Goal: Task Accomplishment & Management: Use online tool/utility

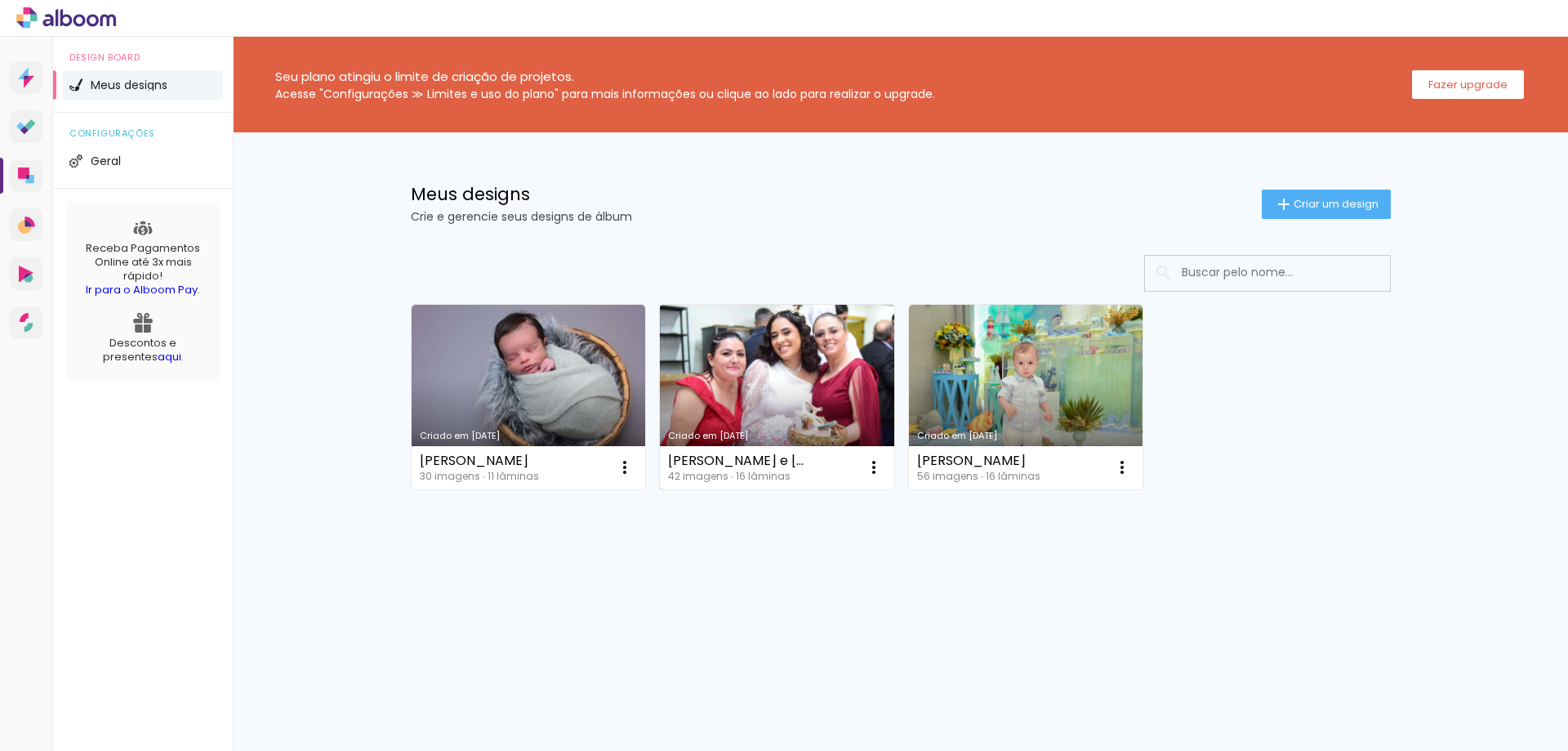
click at [763, 402] on link "Criado em [DATE]" at bounding box center [777, 397] width 234 height 184
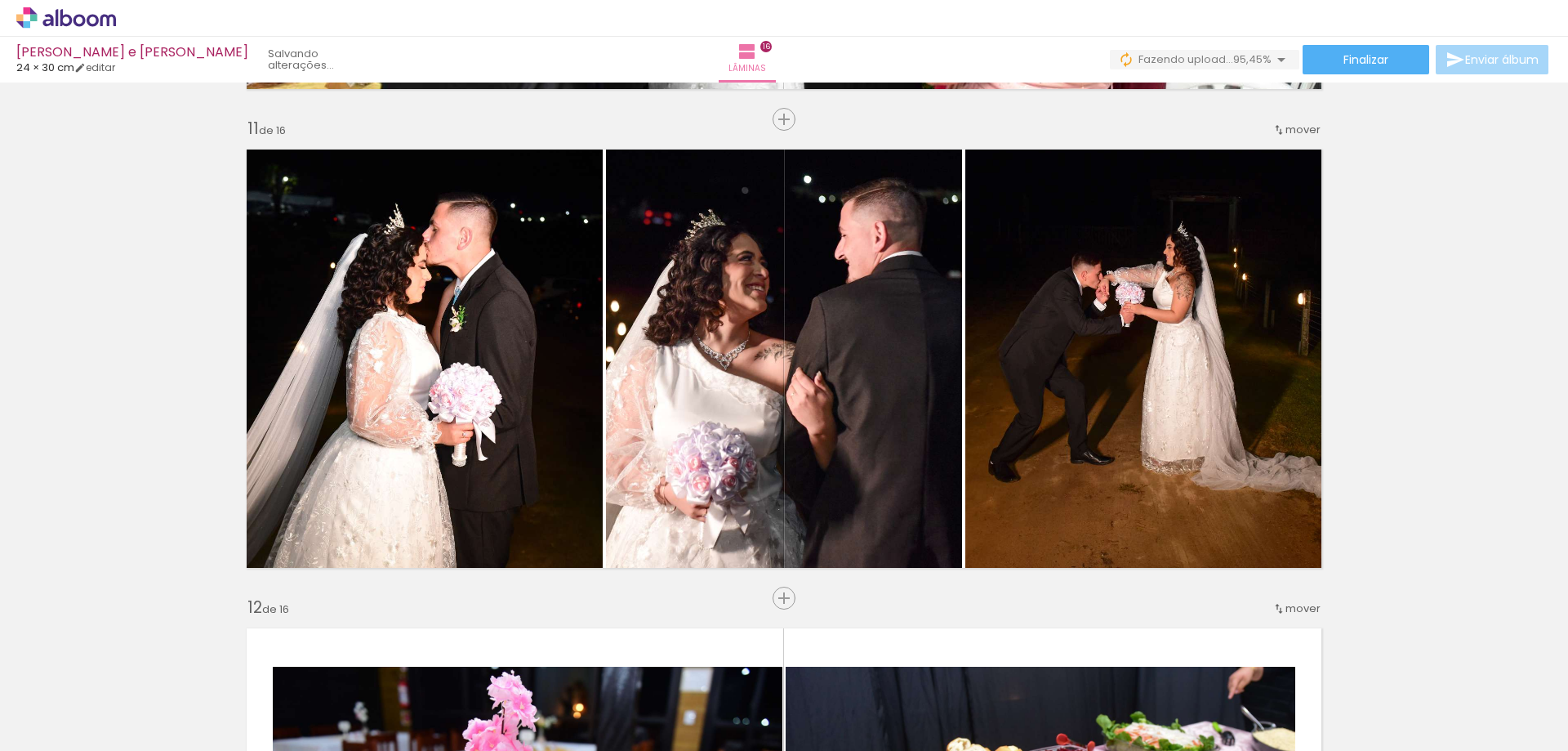
scroll to position [4820, 0]
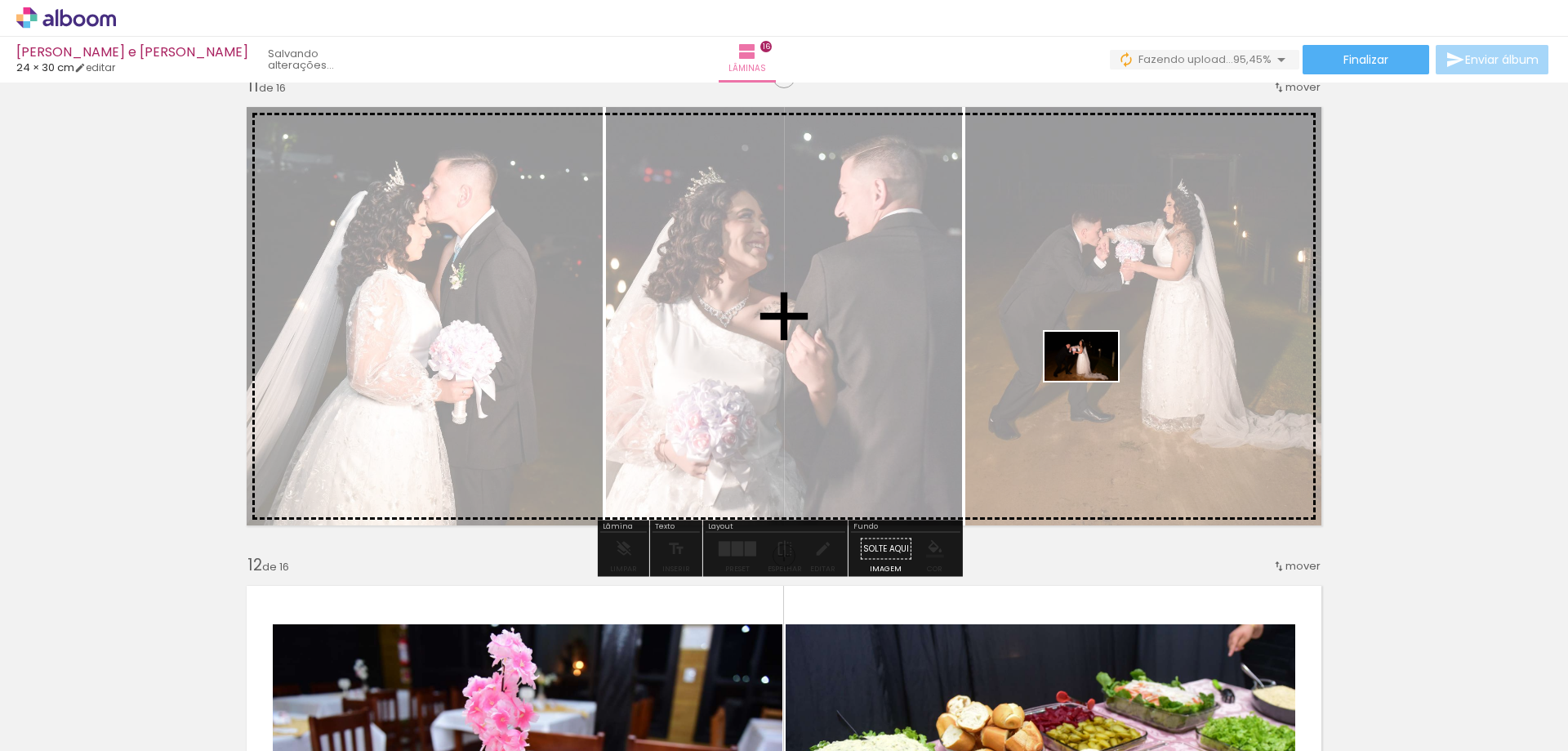
drag, startPoint x: 1456, startPoint y: 706, endPoint x: 1093, endPoint y: 381, distance: 487.2
click at [1093, 381] on quentale-workspace at bounding box center [784, 376] width 1568 height 751
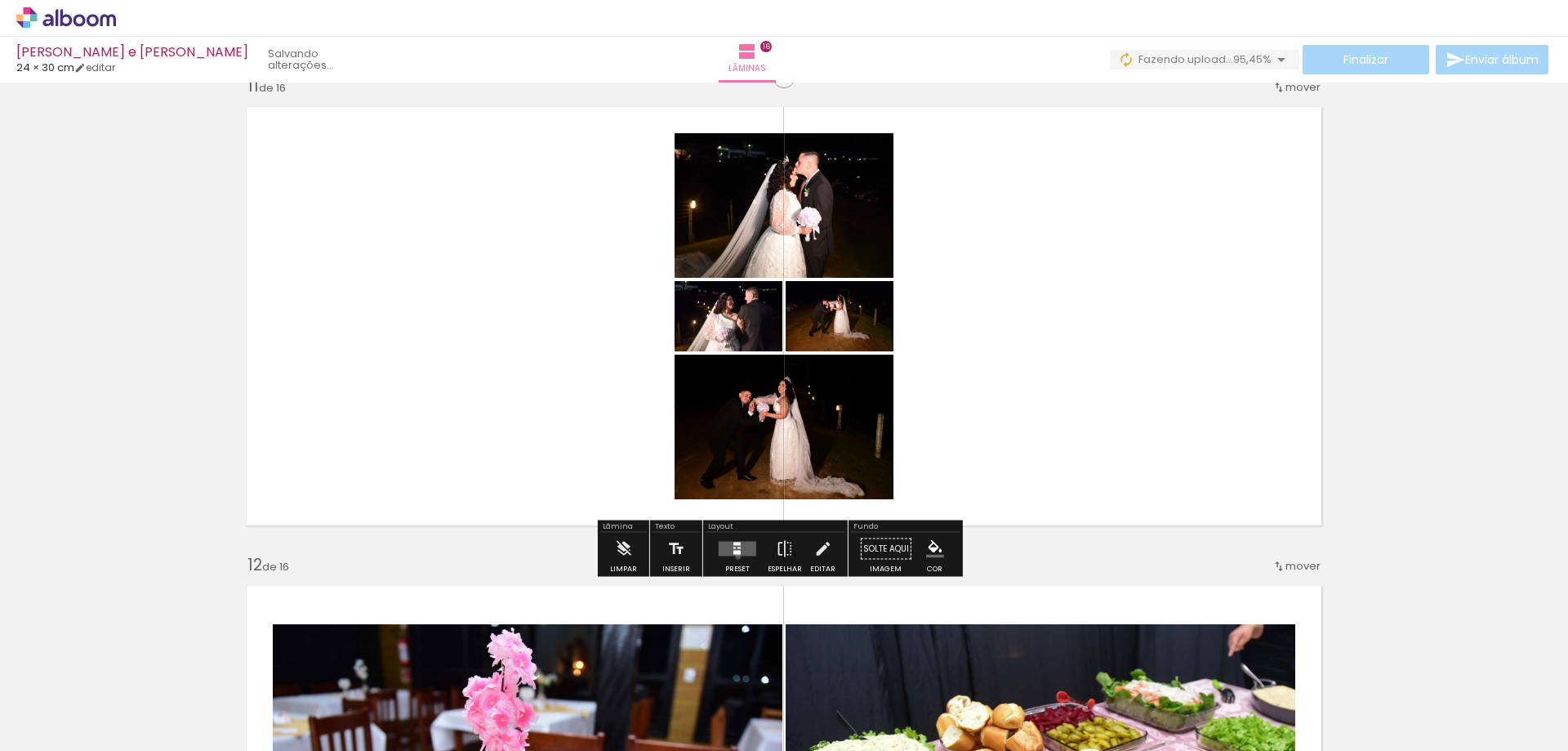
click at [734, 557] on div at bounding box center [737, 549] width 44 height 33
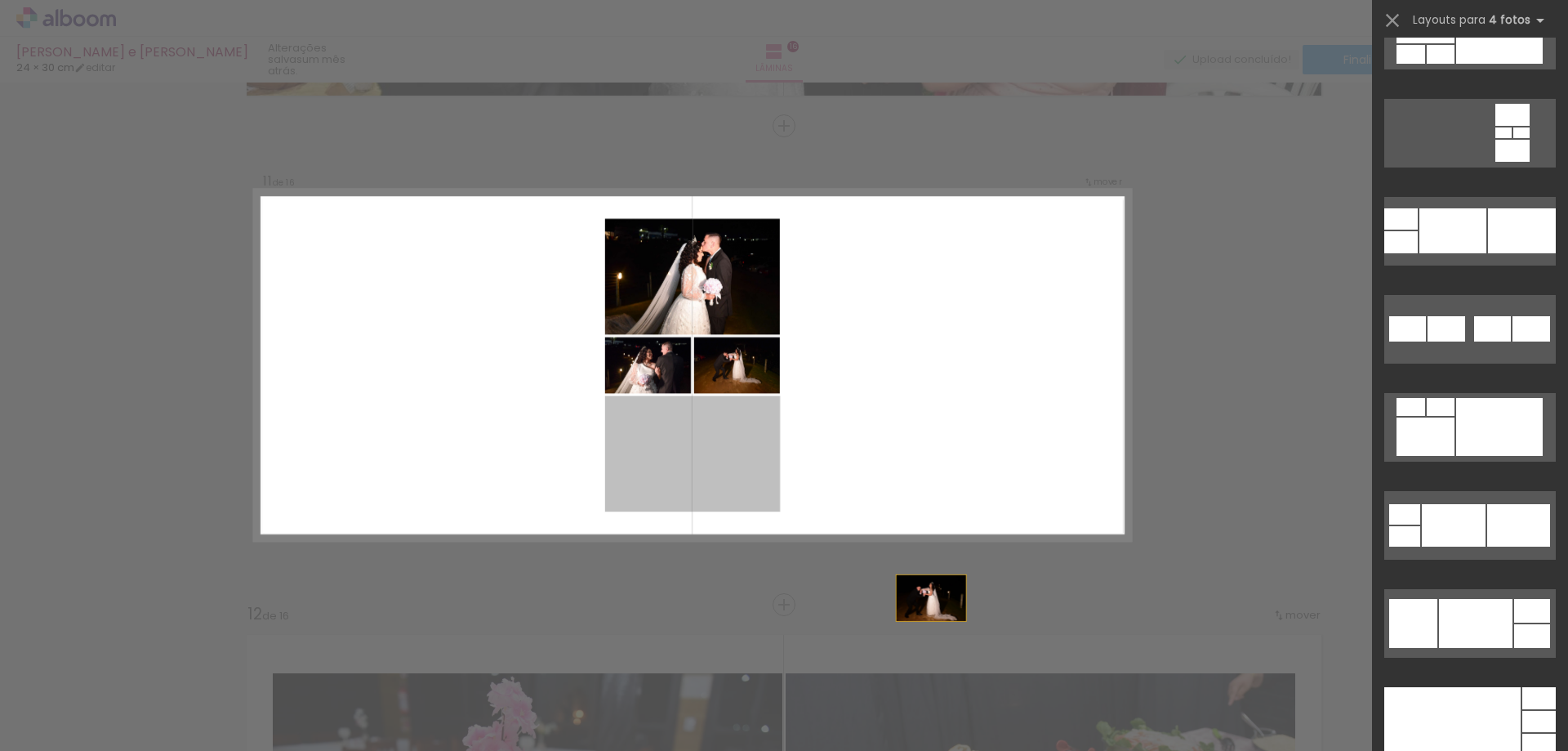
scroll to position [0, 0]
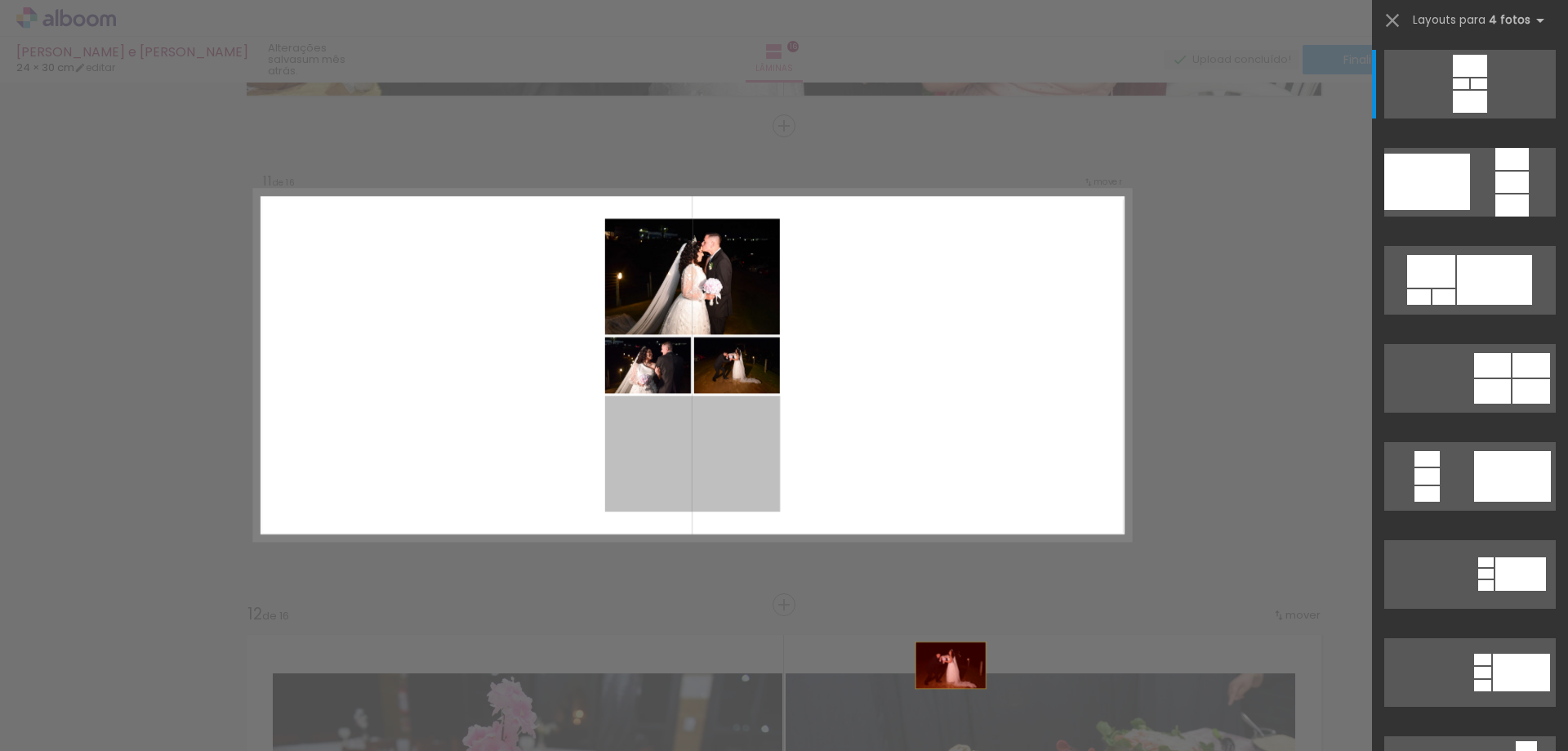
drag, startPoint x: 965, startPoint y: 365, endPoint x: 1048, endPoint y: 705, distance: 350.0
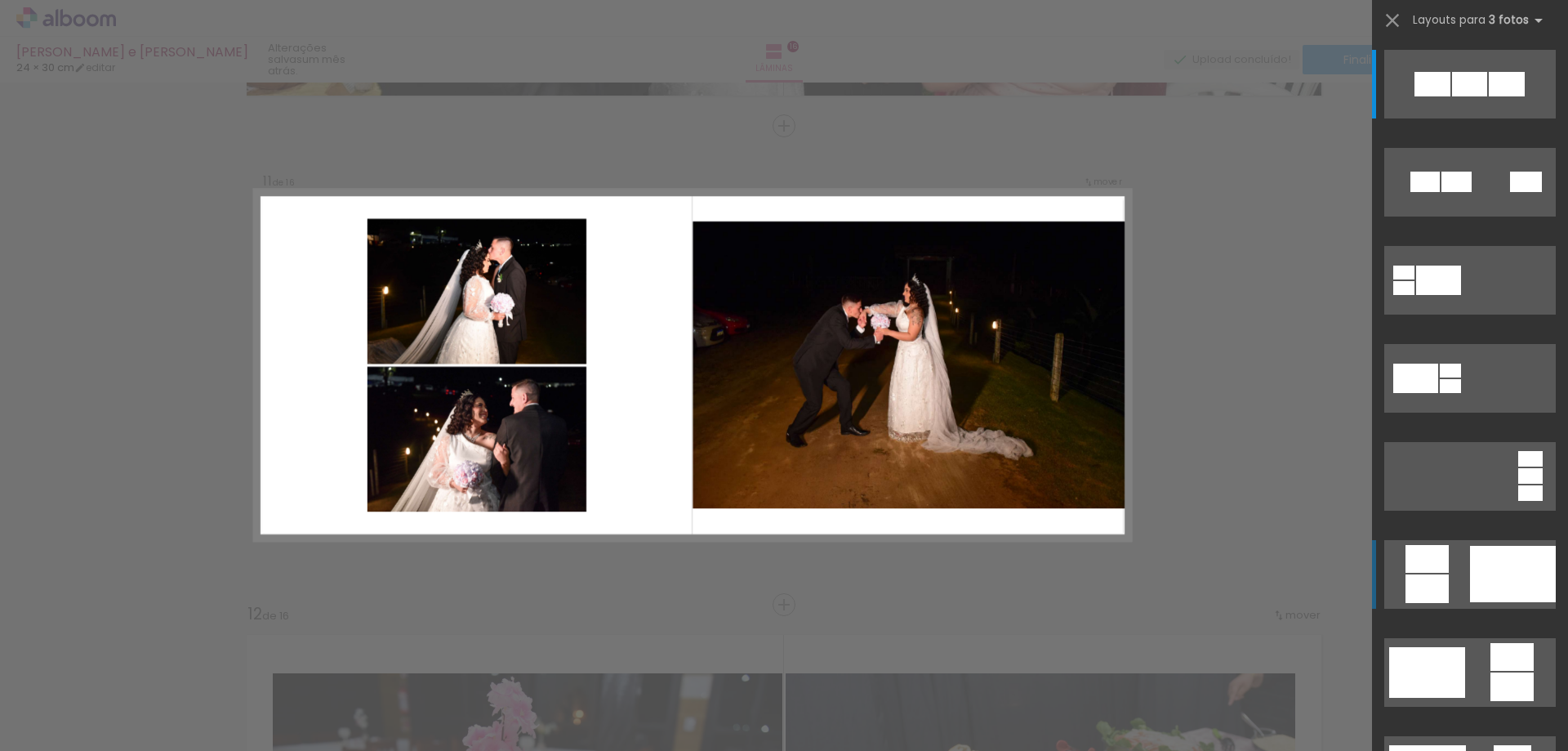
click at [1534, 585] on div at bounding box center [1513, 573] width 86 height 56
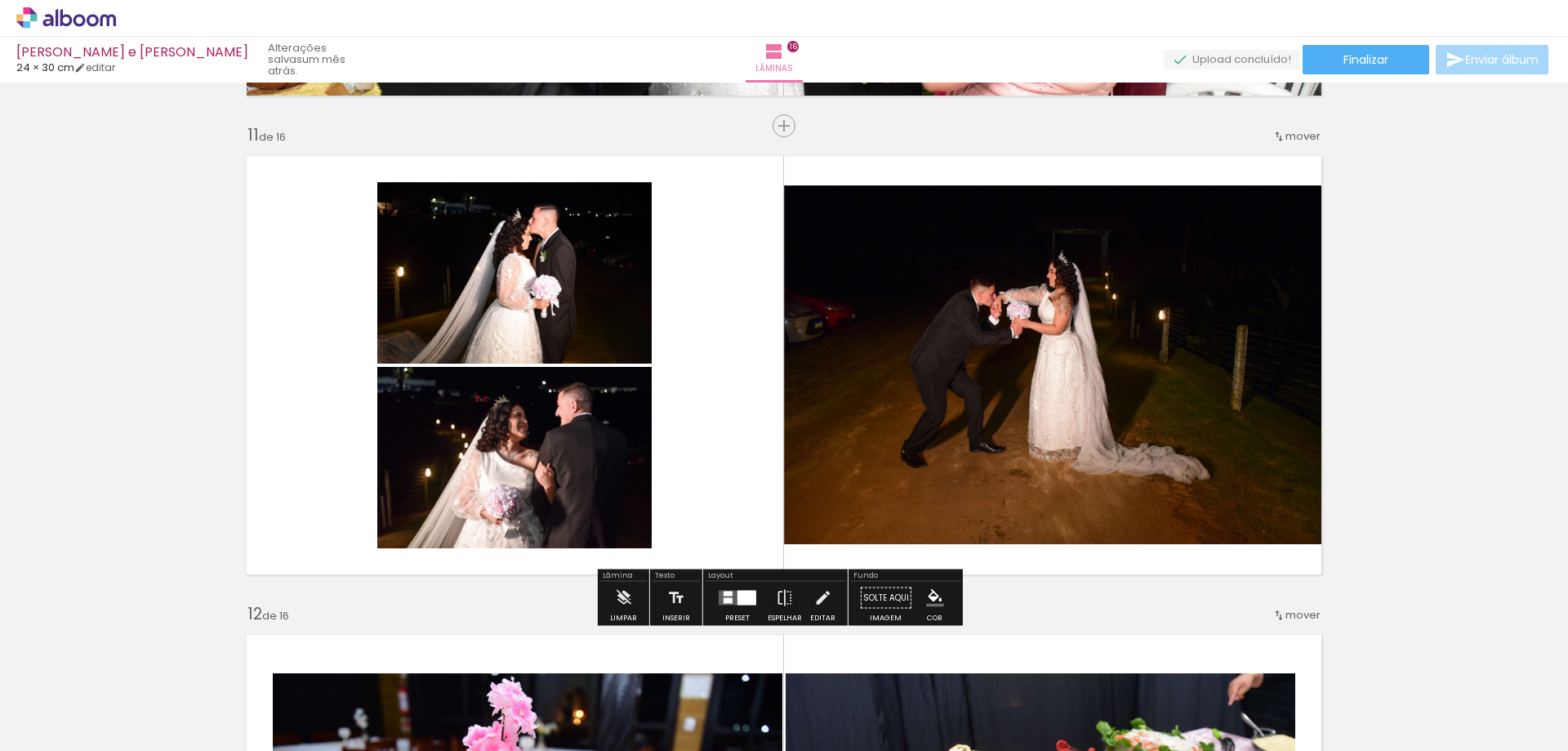
click at [737, 601] on div at bounding box center [747, 598] width 19 height 14
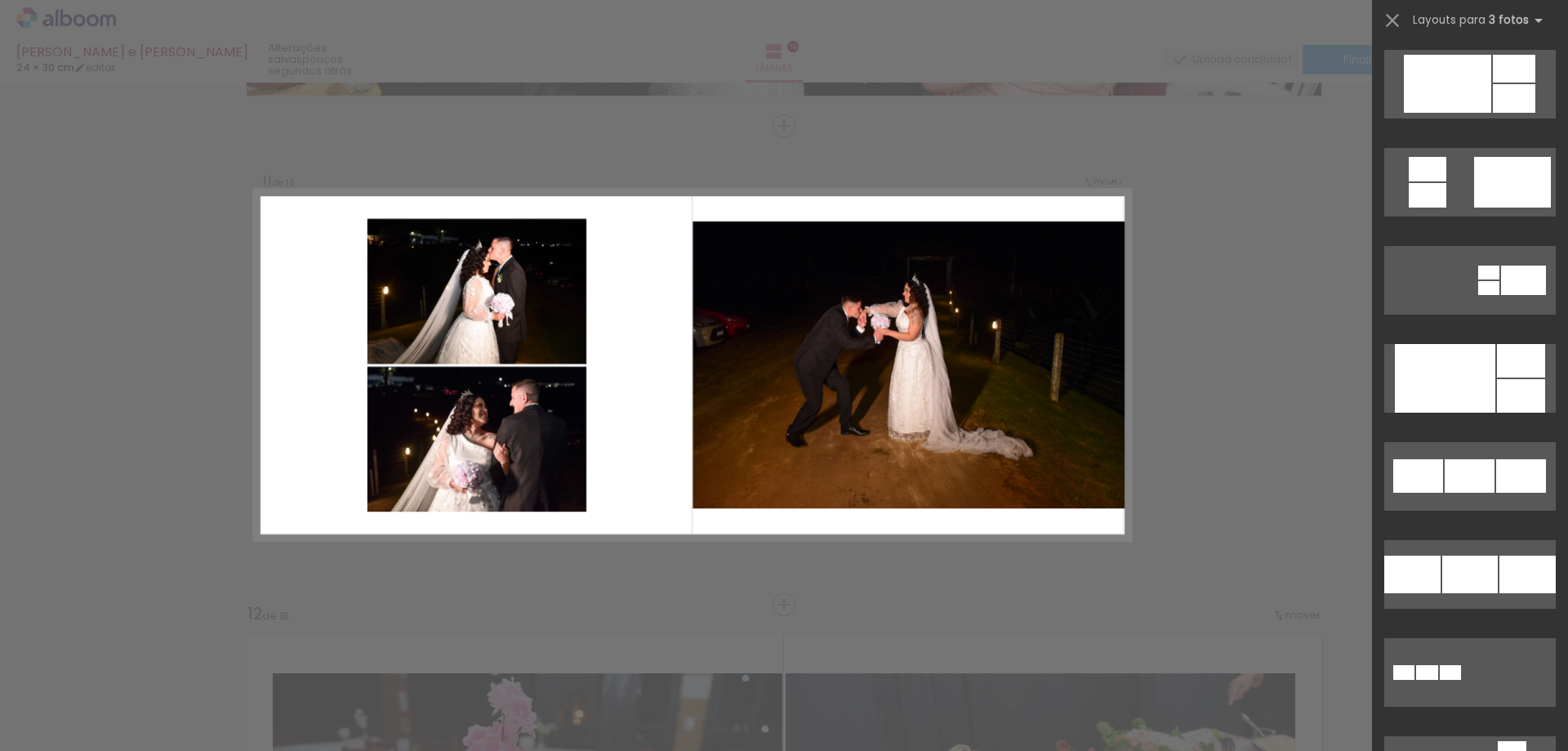
scroll to position [0, 2596]
click at [50, 725] on span "Adicionar Fotos" at bounding box center [58, 728] width 49 height 18
click at [0, 0] on input "file" at bounding box center [0, 0] width 0 height 0
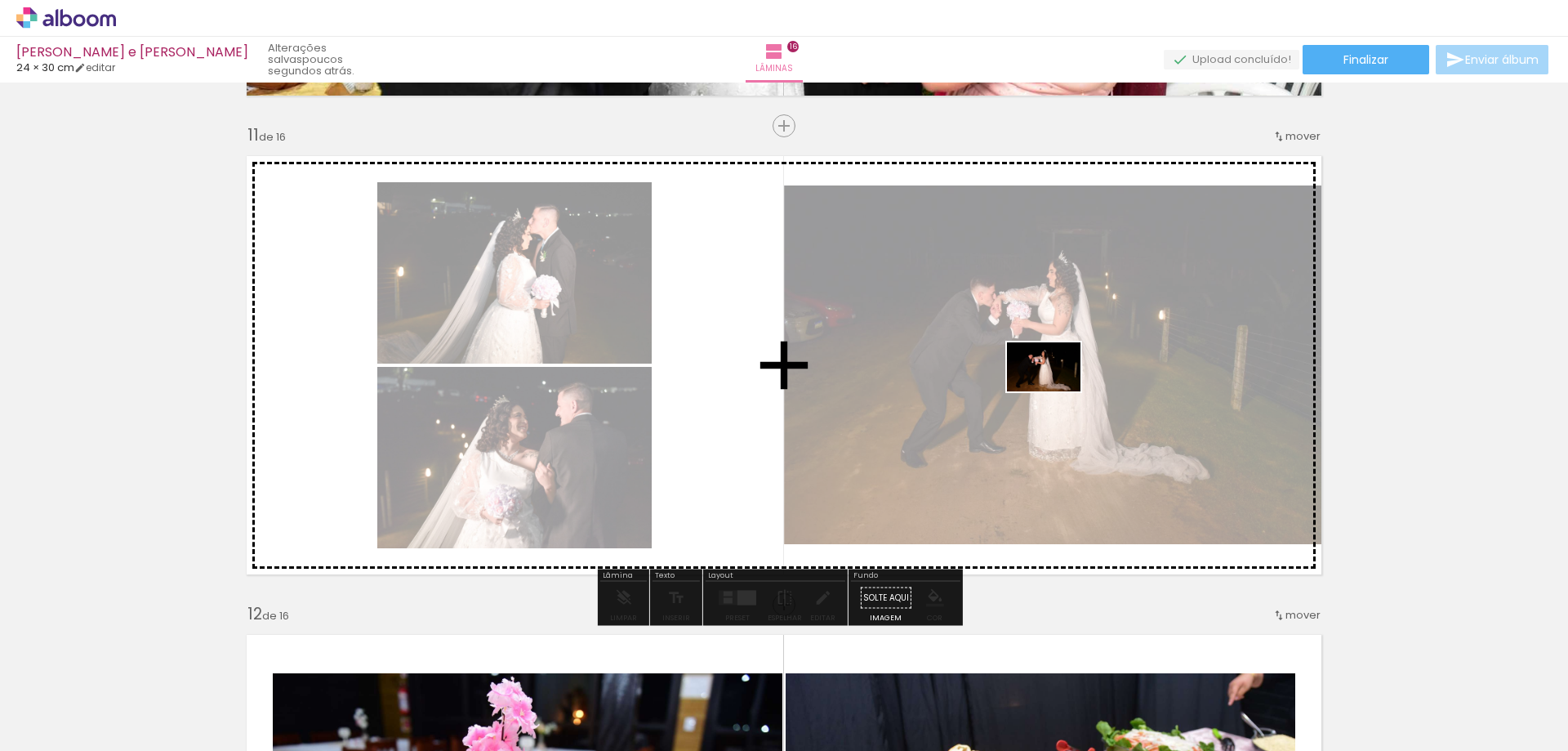
drag, startPoint x: 1425, startPoint y: 720, endPoint x: 1056, endPoint y: 391, distance: 494.4
click at [1056, 391] on quentale-workspace at bounding box center [784, 376] width 1568 height 751
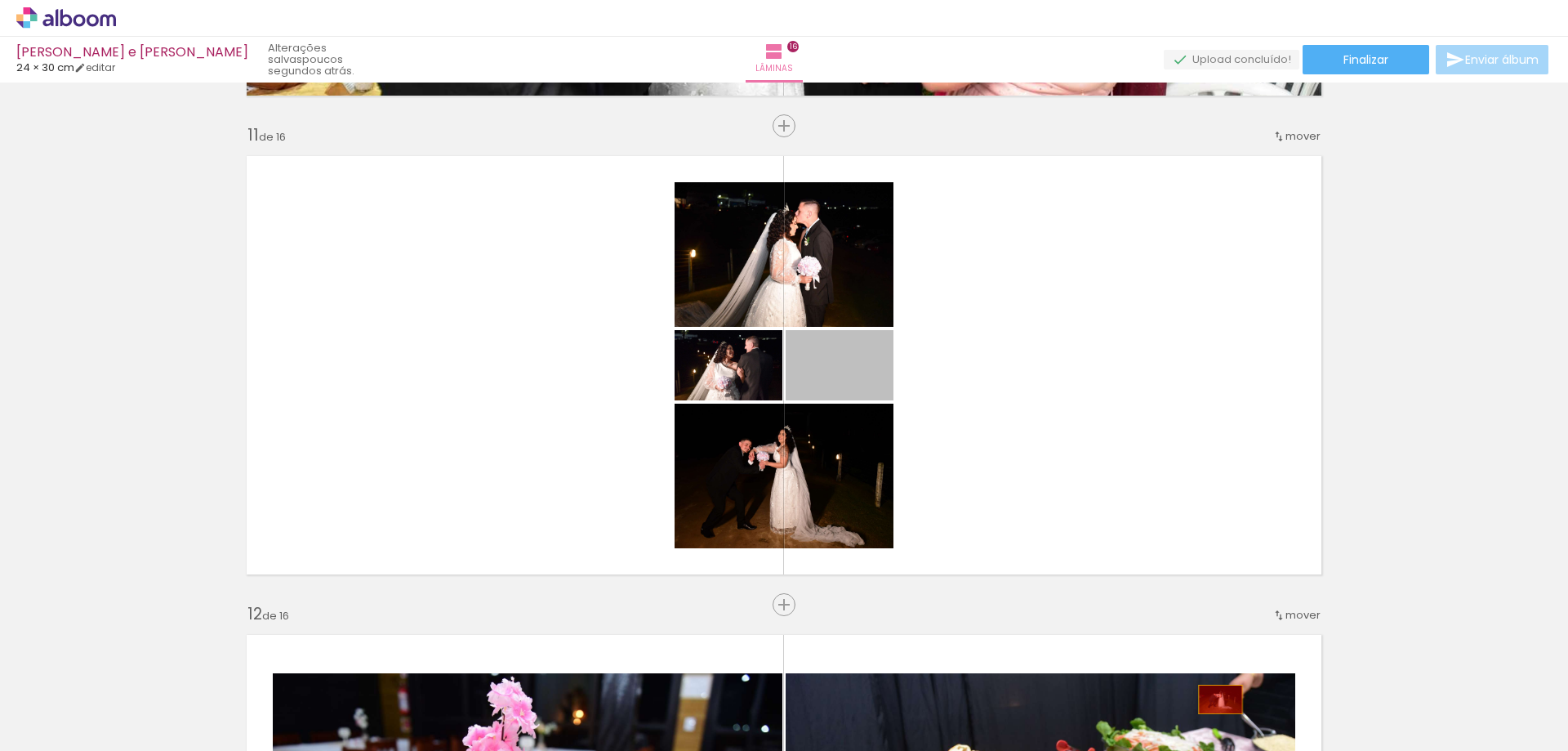
drag, startPoint x: 858, startPoint y: 375, endPoint x: 1215, endPoint y: 700, distance: 482.8
click at [1215, 700] on quentale-workspace at bounding box center [784, 376] width 1568 height 751
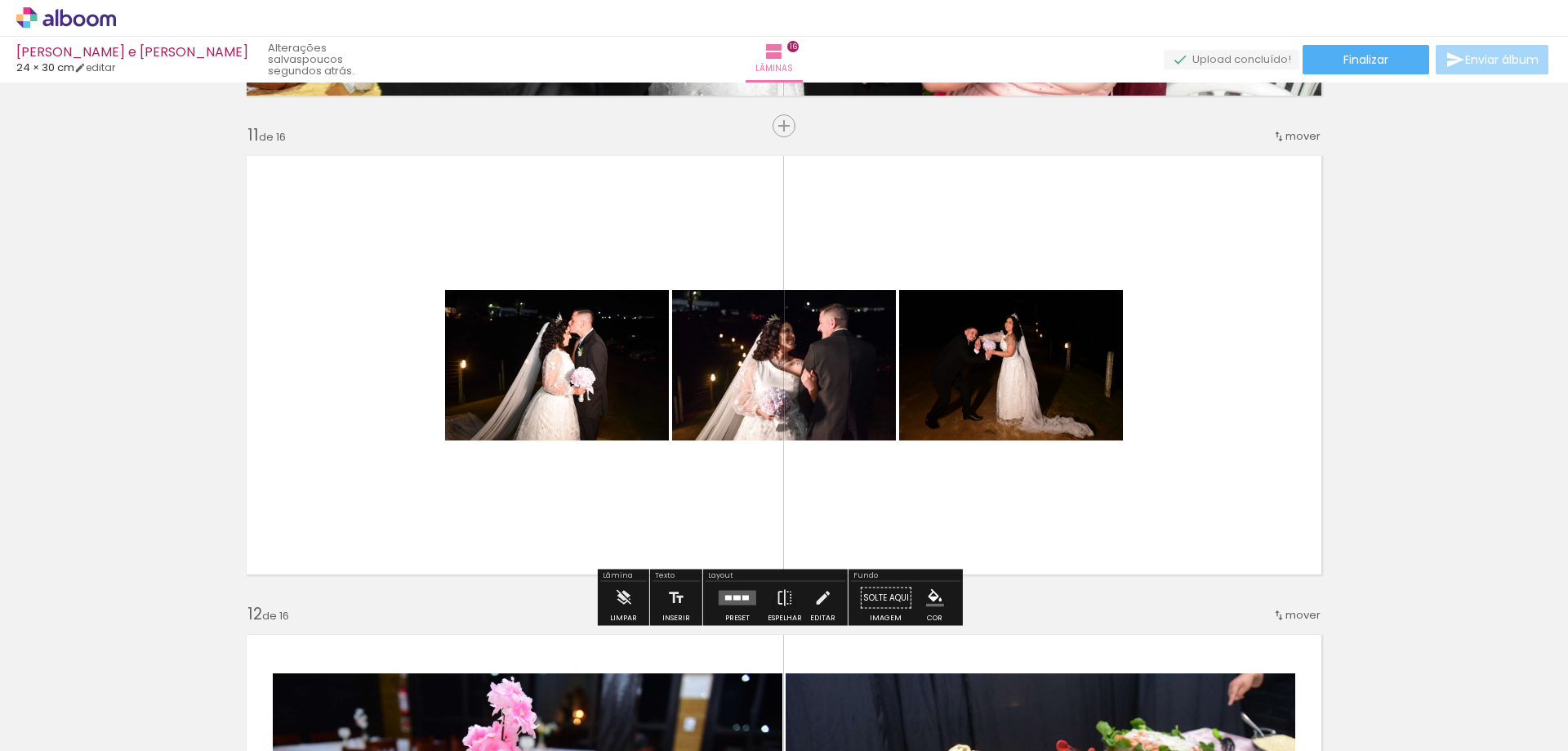
click at [733, 595] on div at bounding box center [736, 598] width 8 height 5
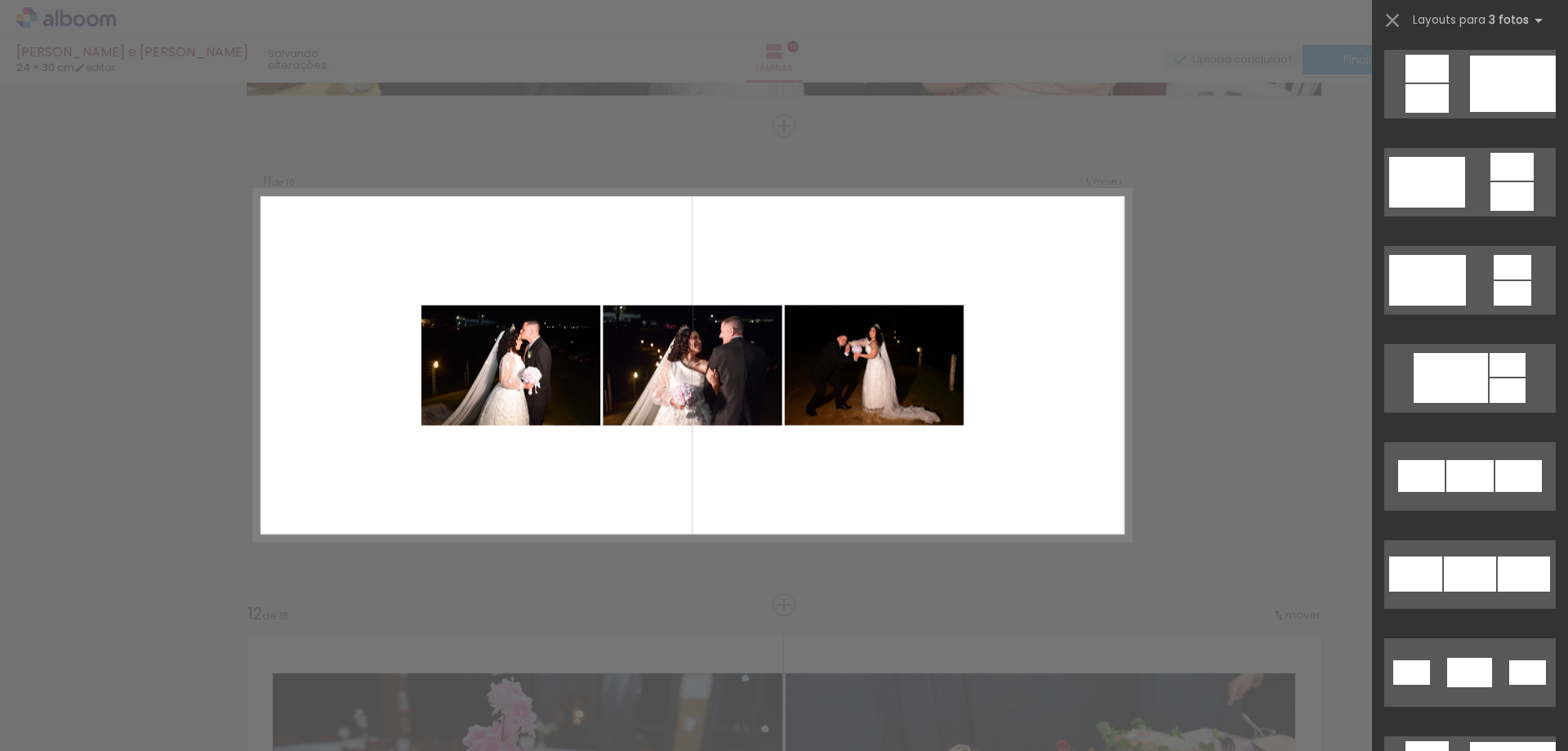
scroll to position [0, 0]
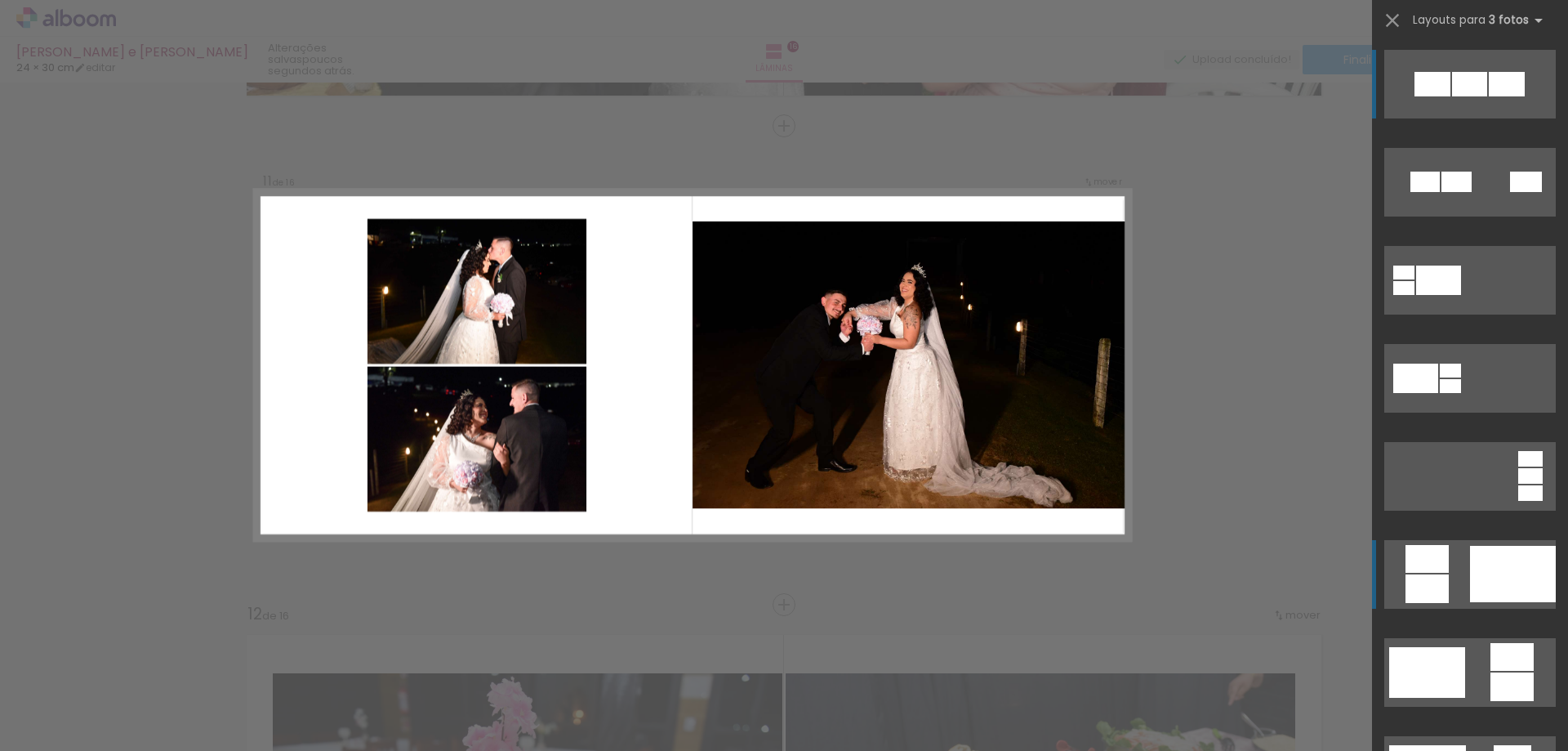
click at [1497, 573] on div at bounding box center [1513, 573] width 86 height 56
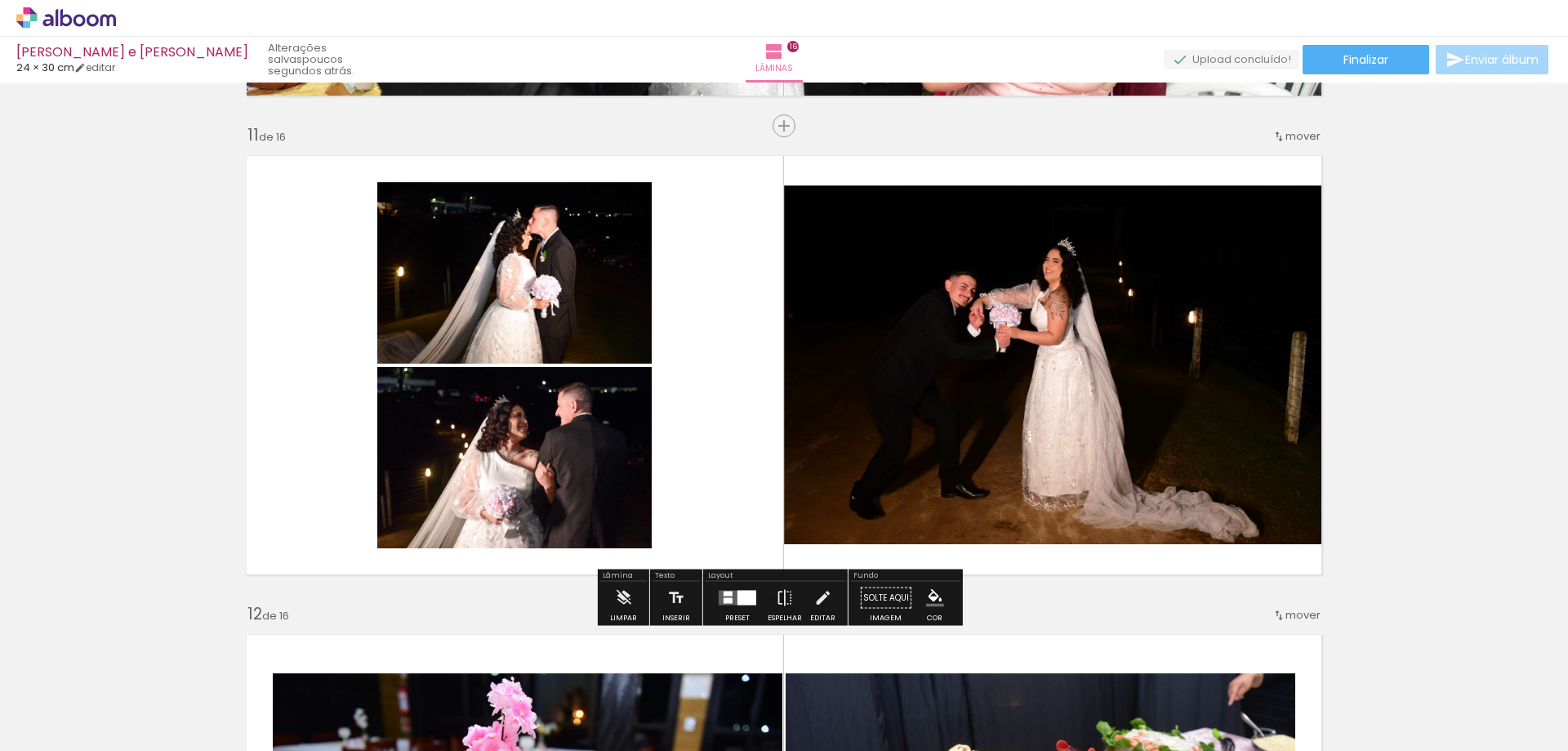
click at [746, 599] on div at bounding box center [747, 598] width 19 height 14
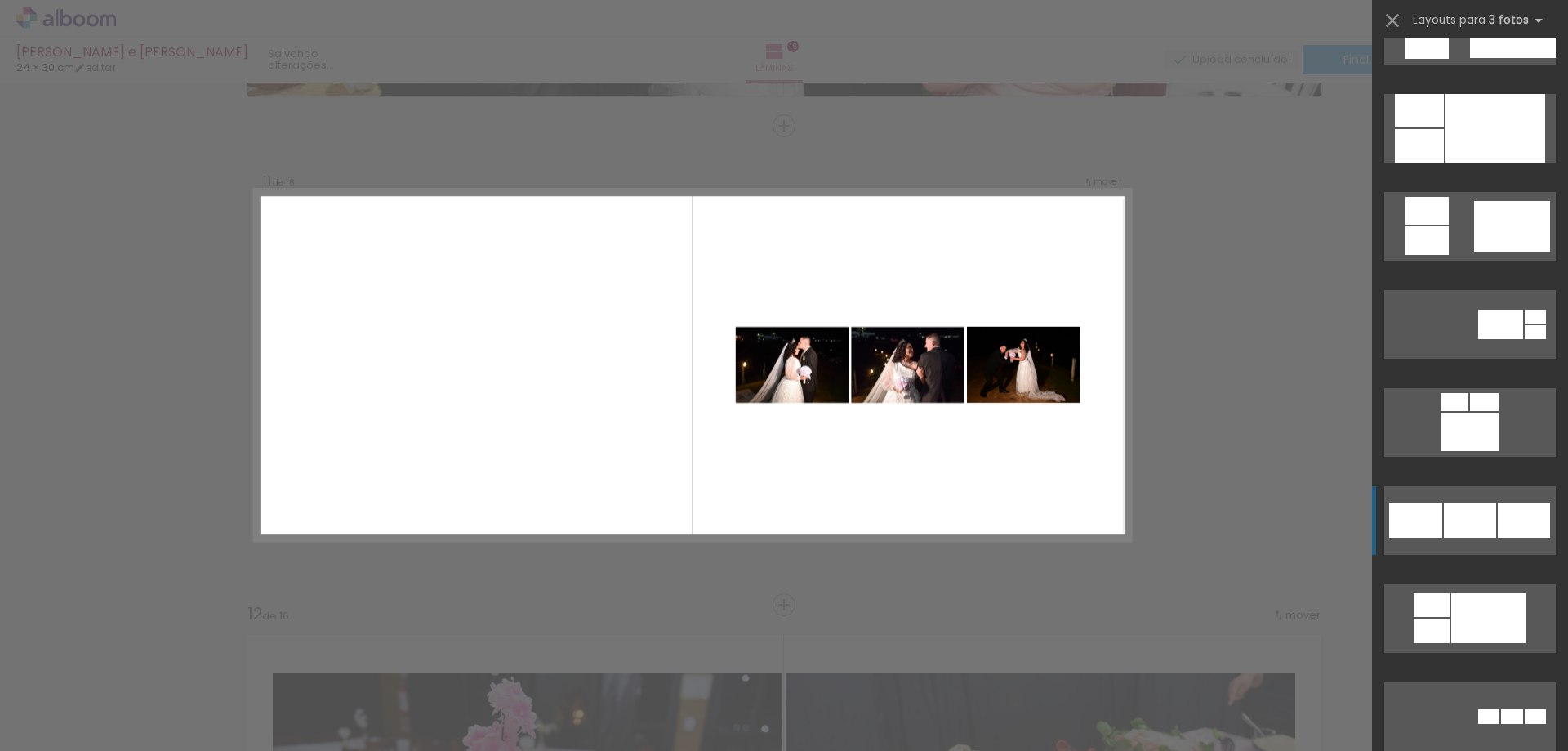
scroll to position [1388, 0]
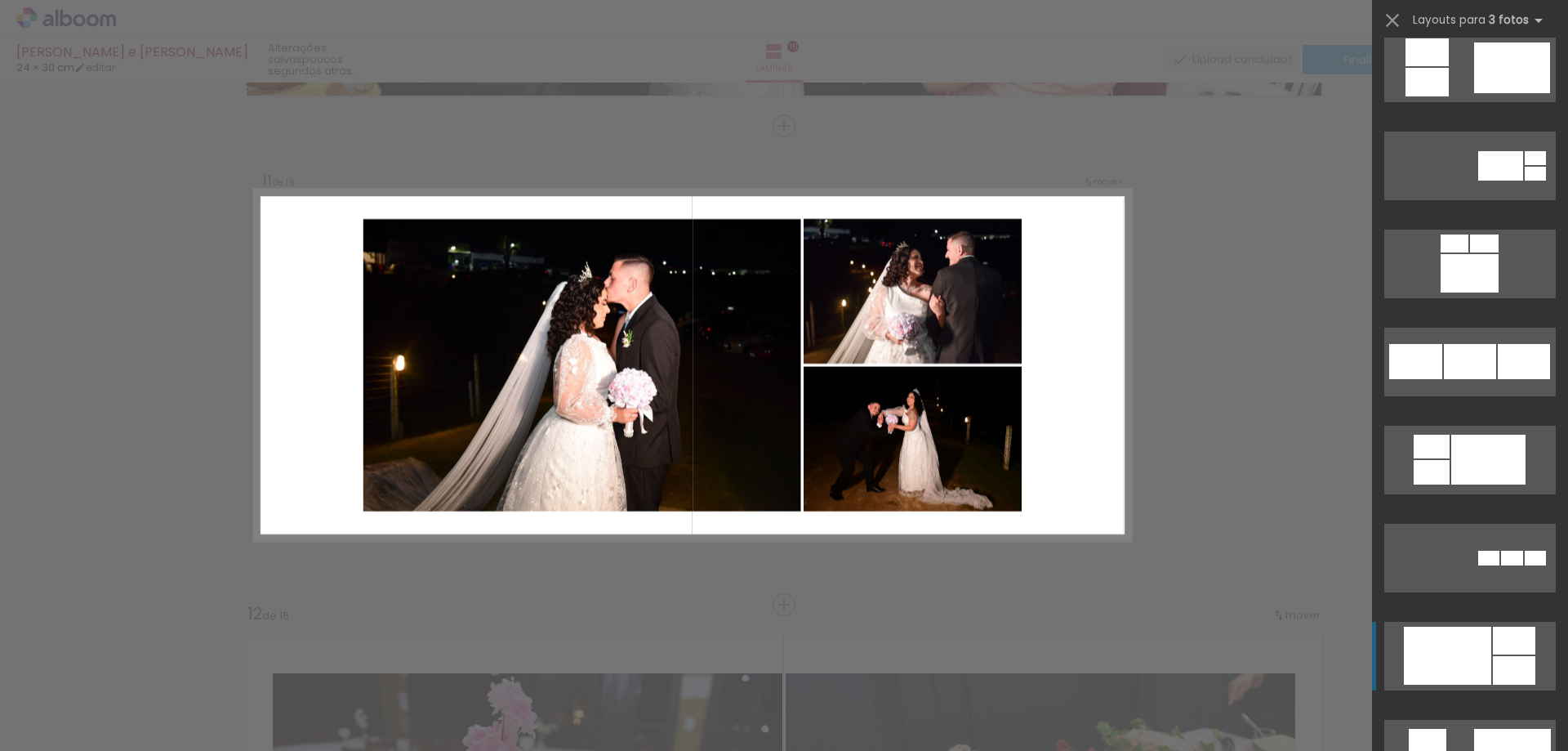
click at [1525, 180] on div at bounding box center [1535, 173] width 21 height 13
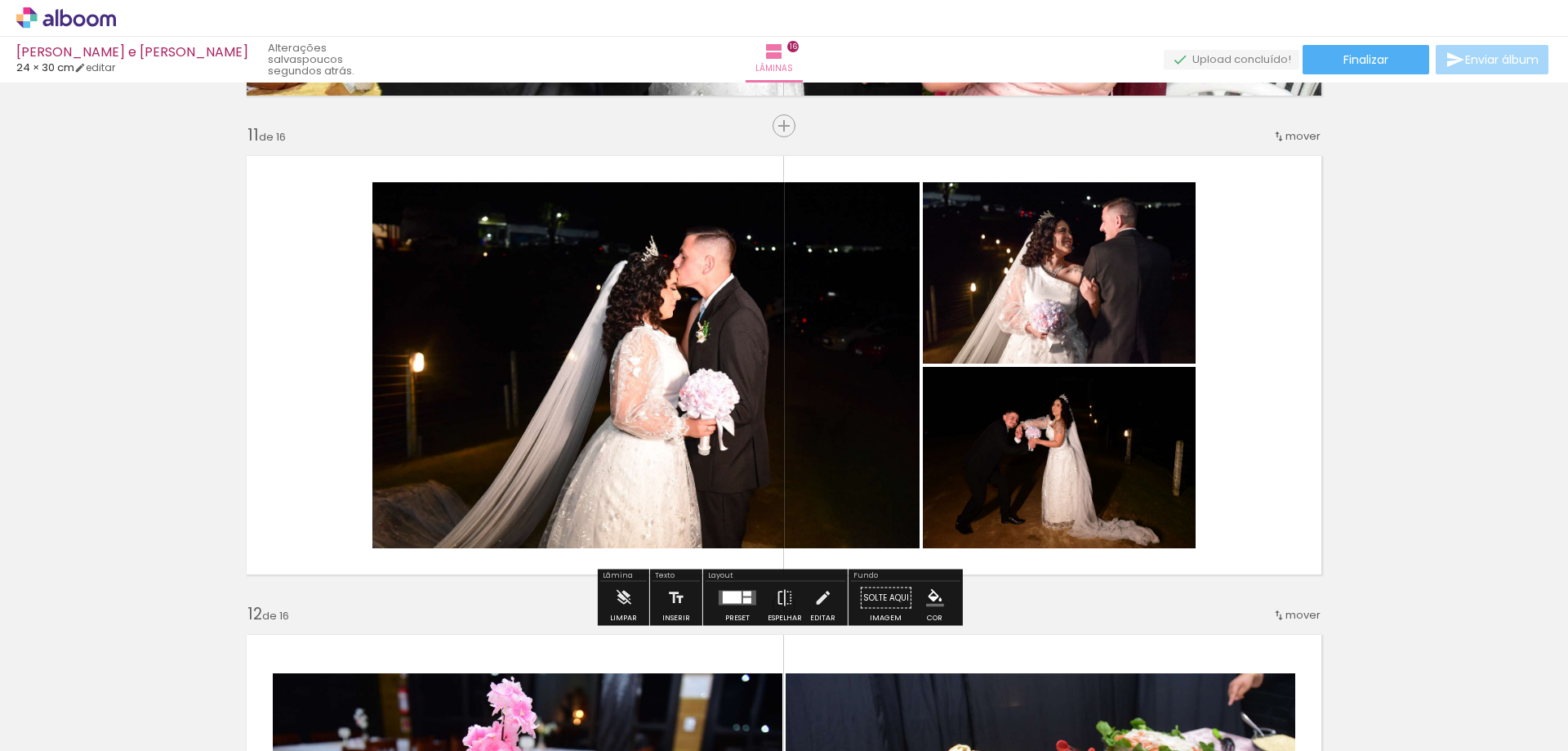
click at [1091, 485] on quentale-photo at bounding box center [1059, 457] width 273 height 181
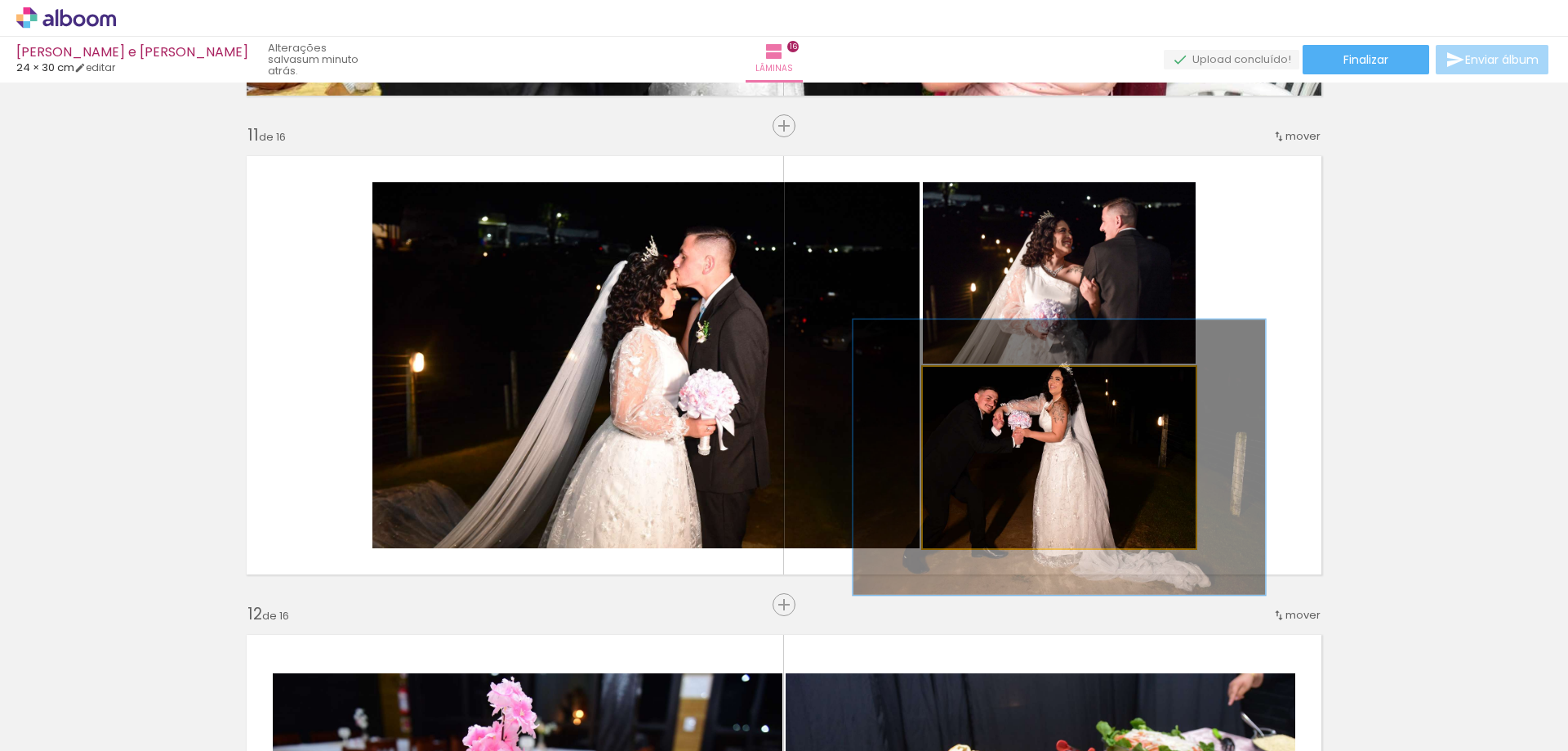
drag, startPoint x: 960, startPoint y: 384, endPoint x: 989, endPoint y: 384, distance: 29.0
type paper-slider "151"
click at [989, 384] on div at bounding box center [989, 384] width 26 height 26
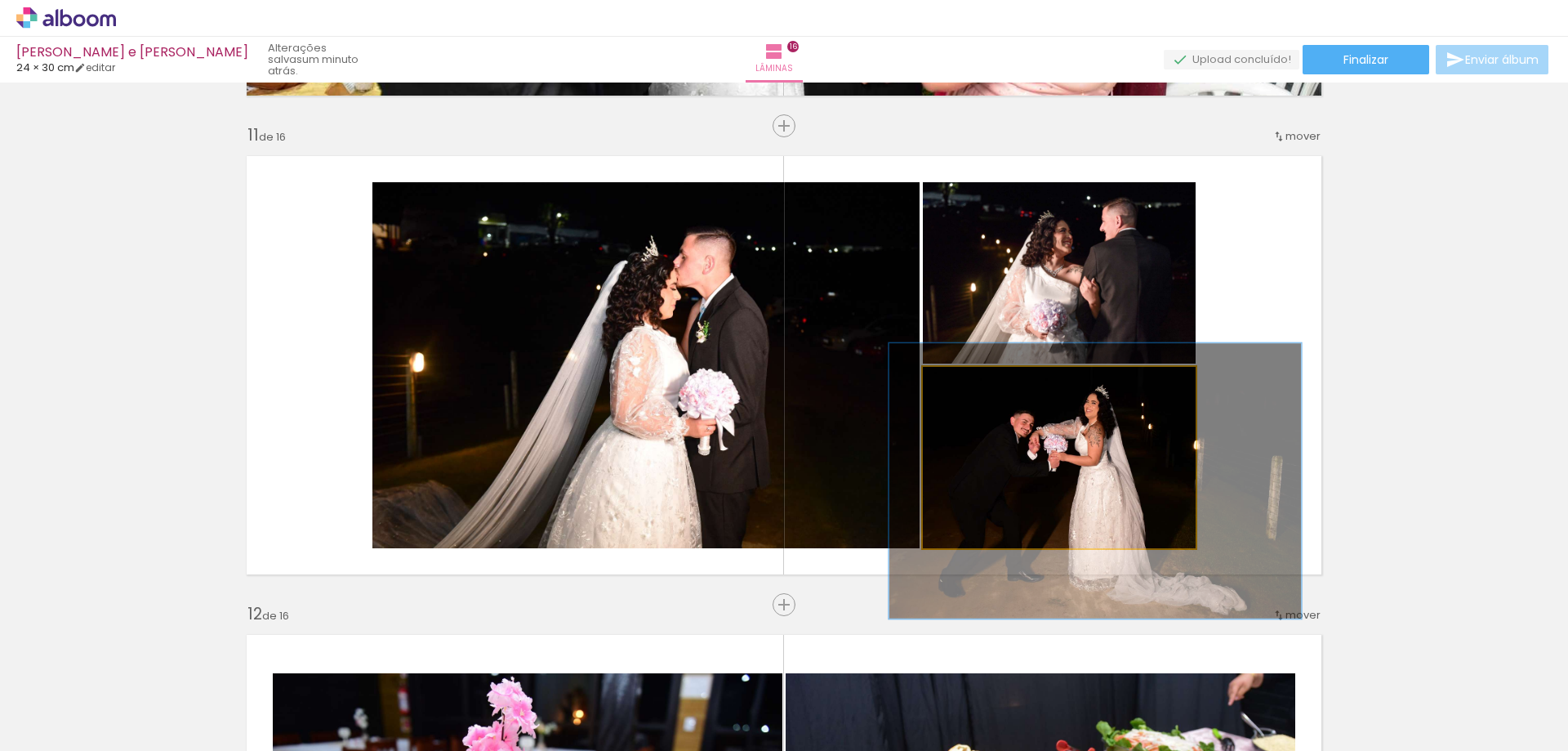
drag, startPoint x: 1010, startPoint y: 481, endPoint x: 1046, endPoint y: 505, distance: 43.3
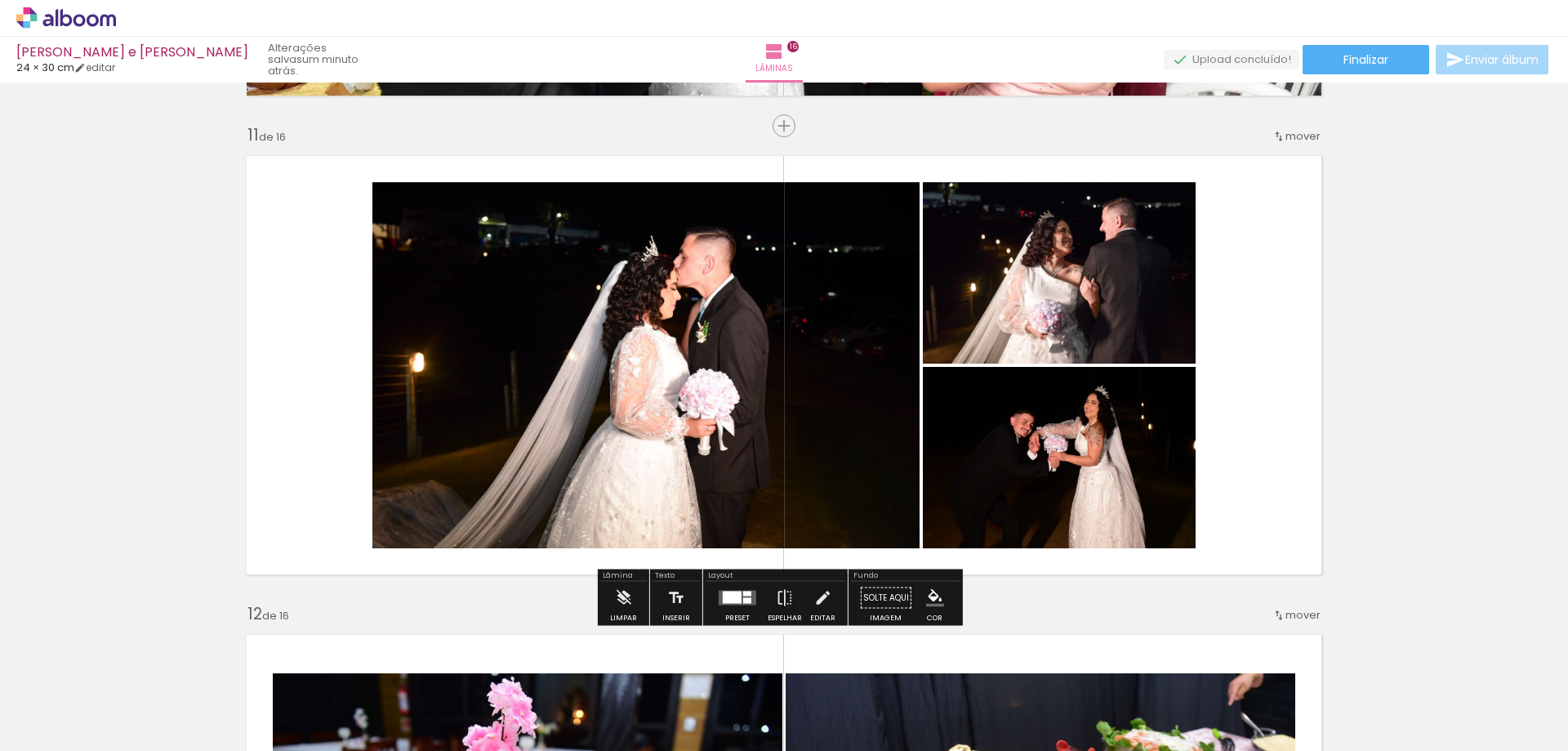
click at [1283, 338] on quentale-layouter at bounding box center [784, 365] width 1094 height 438
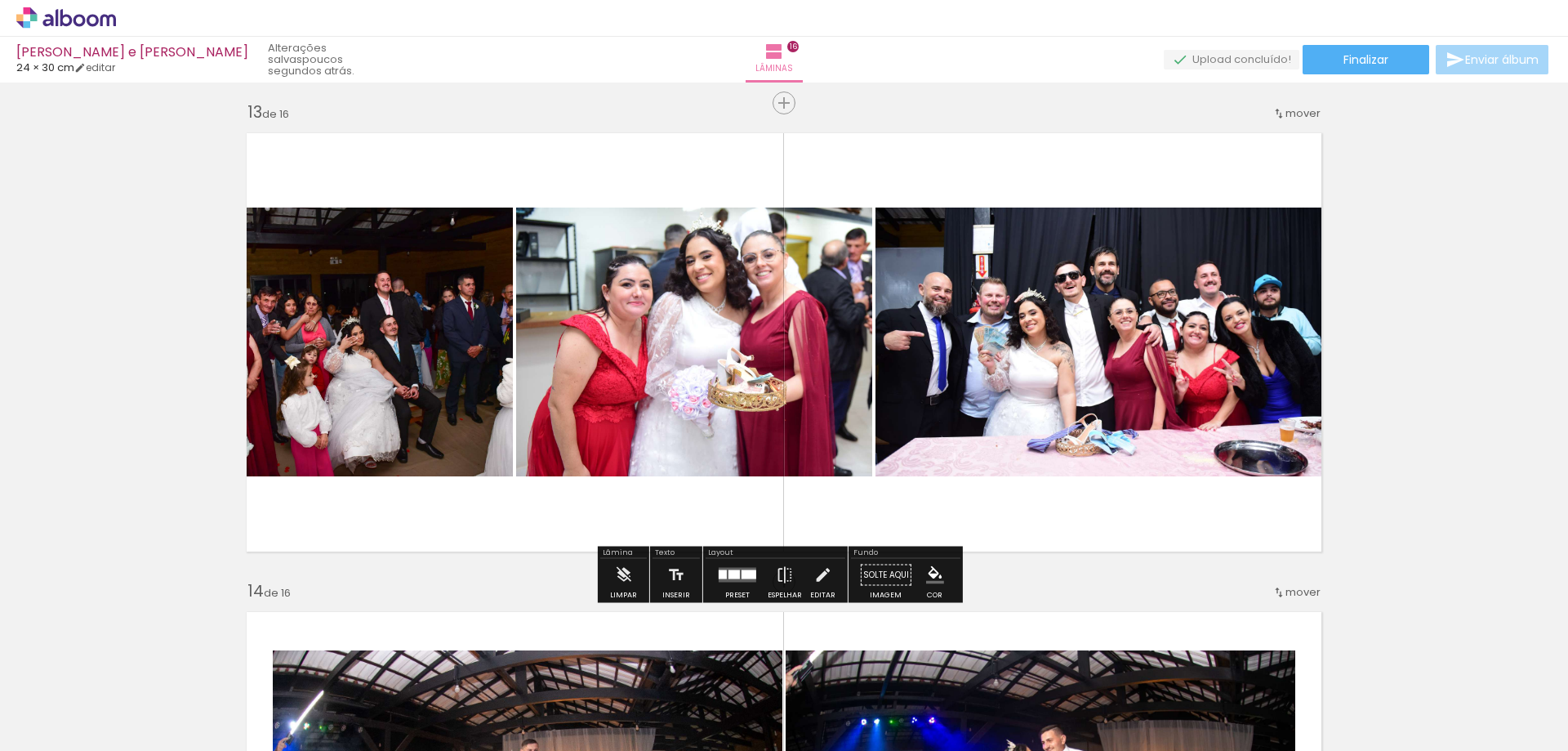
scroll to position [0, 2596]
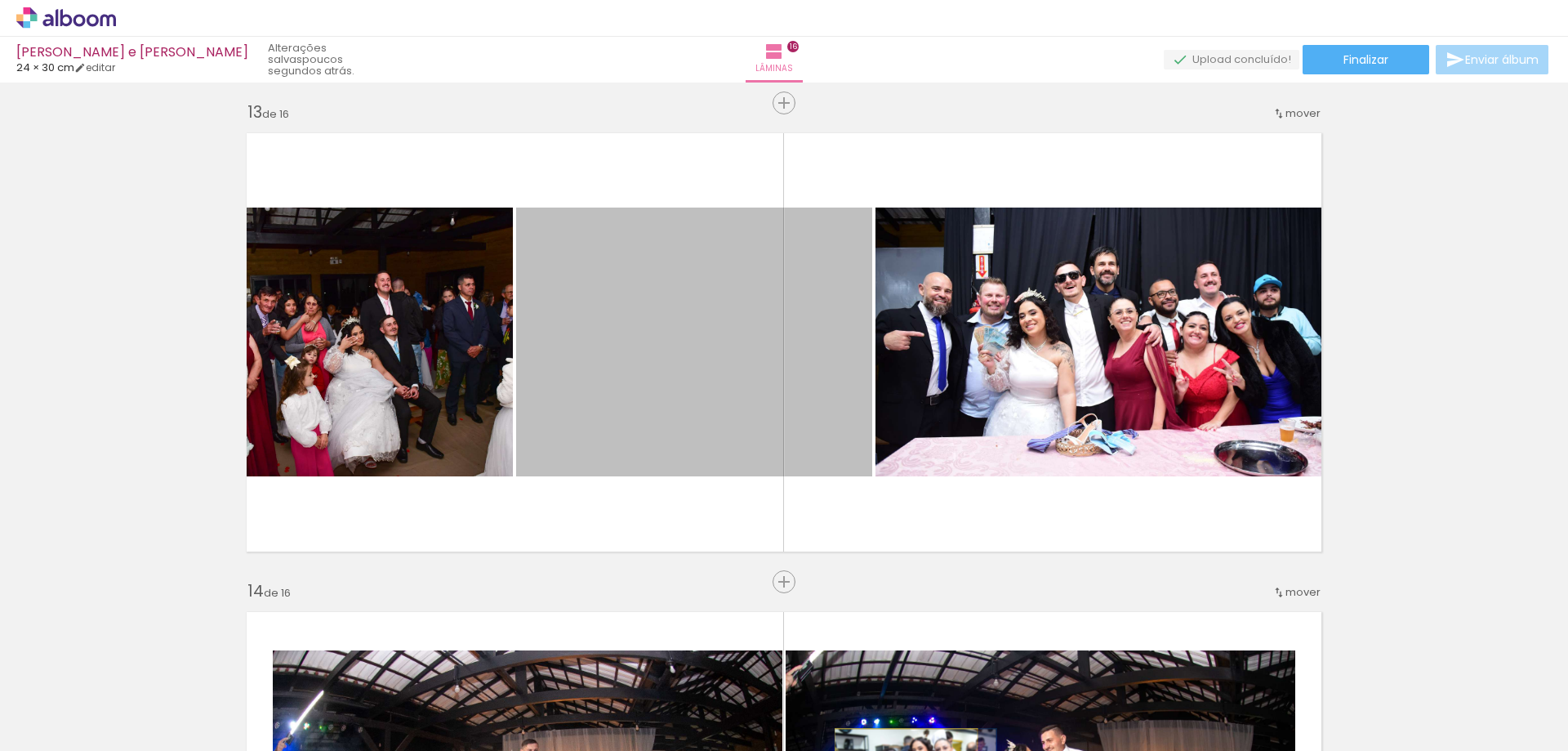
drag, startPoint x: 703, startPoint y: 380, endPoint x: 893, endPoint y: 741, distance: 407.9
click at [900, 750] on html "link( href="../../bower_components/polymer/polymer.html" rel="import" ) picture…" at bounding box center [784, 376] width 1568 height 751
drag, startPoint x: 738, startPoint y: 408, endPoint x: 821, endPoint y: 742, distance: 344.2
click at [821, 742] on quentale-workspace at bounding box center [784, 376] width 1568 height 751
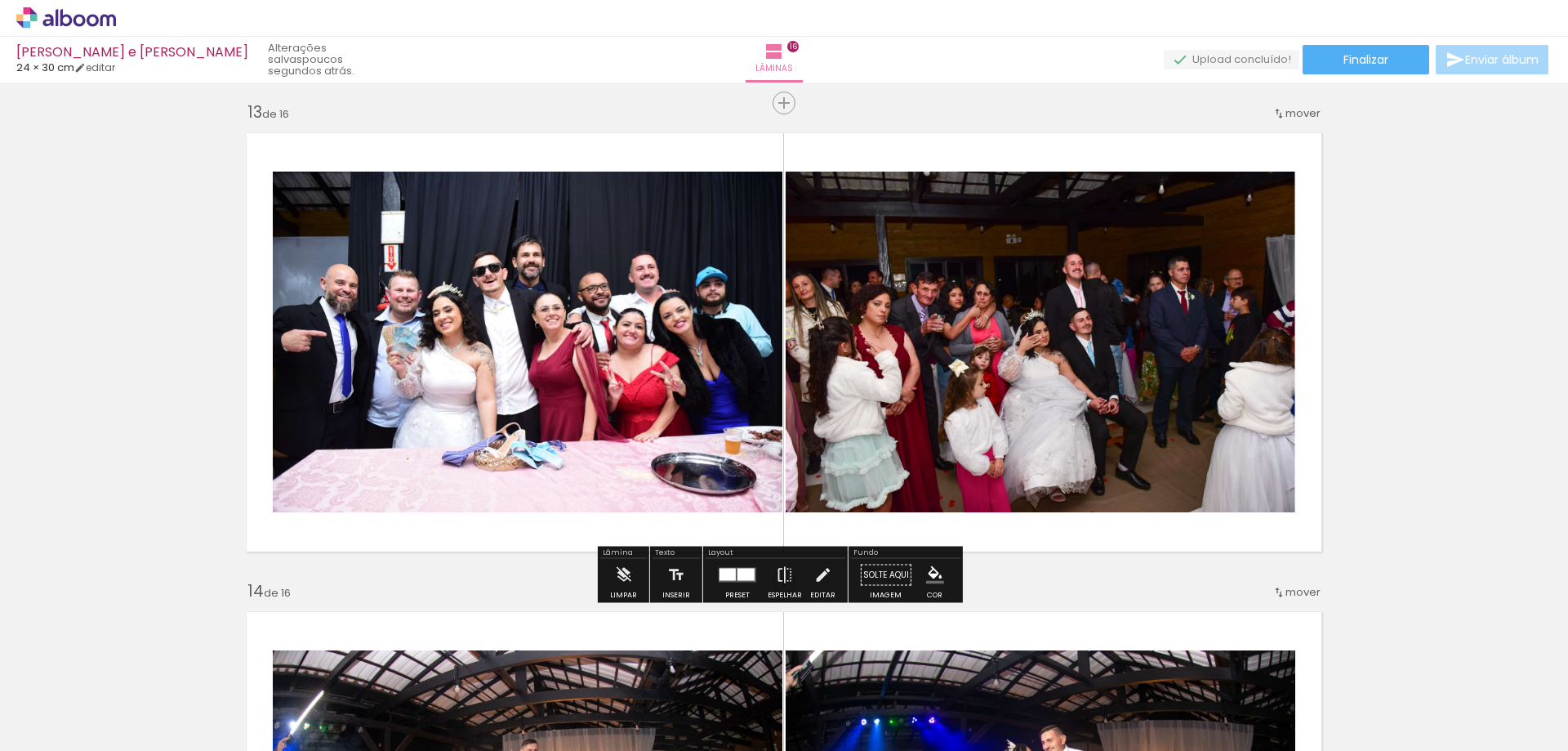
click at [945, 446] on quentale-photo at bounding box center [1039, 342] width 509 height 341
click at [1095, 408] on quentale-photo at bounding box center [1039, 342] width 509 height 341
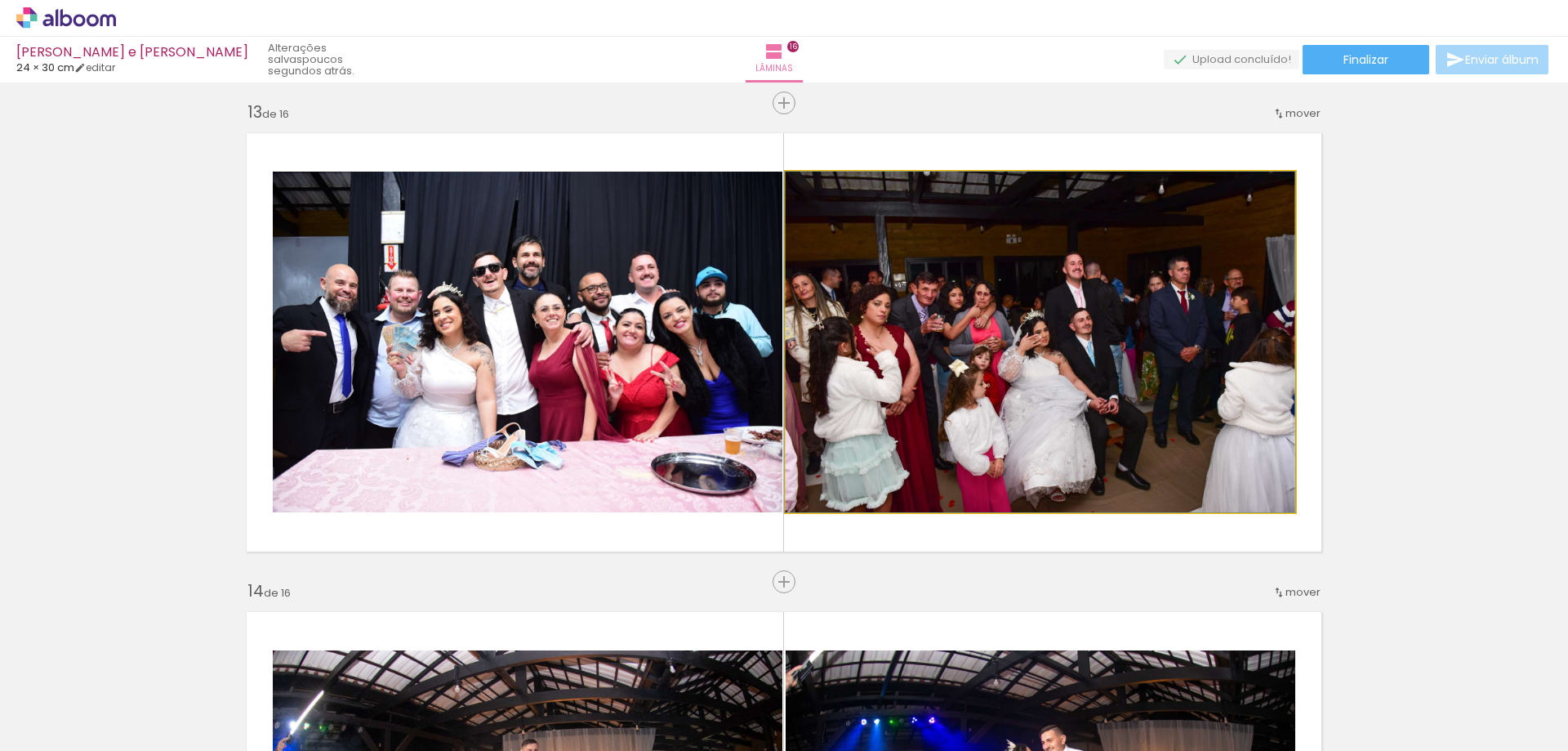
click at [1095, 408] on quentale-photo at bounding box center [1039, 342] width 509 height 341
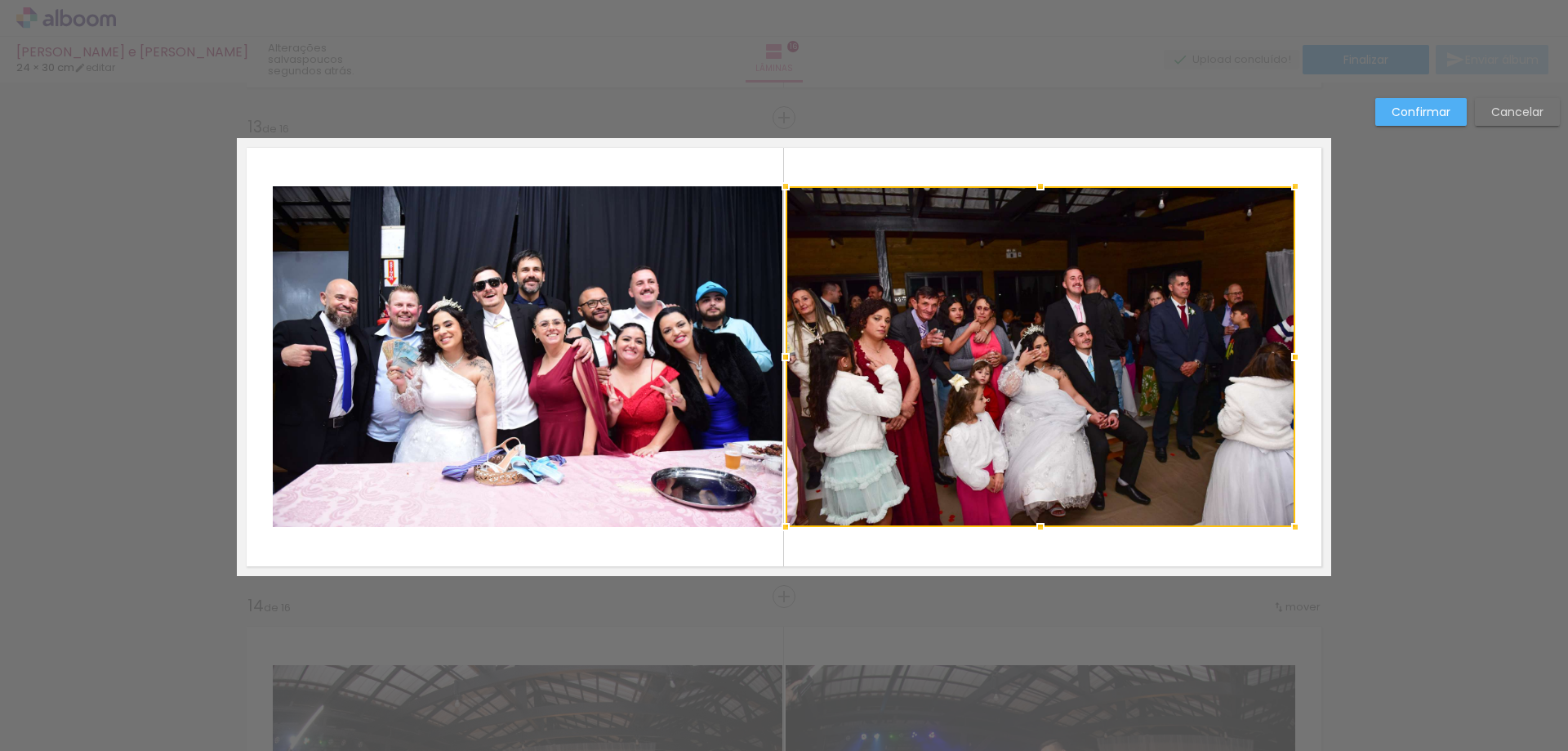
scroll to position [5728, 0]
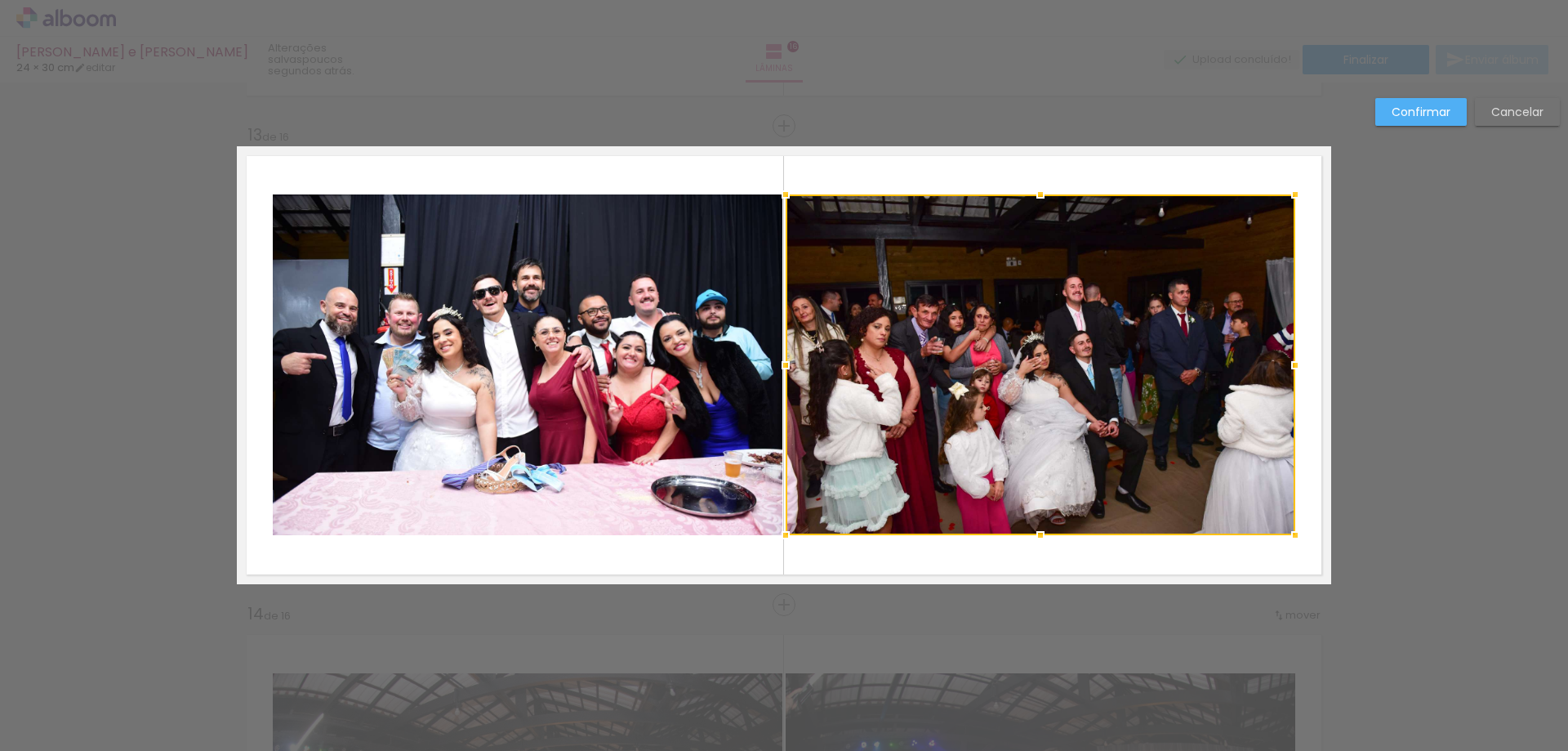
click at [1095, 408] on div at bounding box center [1039, 365] width 509 height 341
click at [604, 349] on quentale-photo at bounding box center [527, 365] width 509 height 341
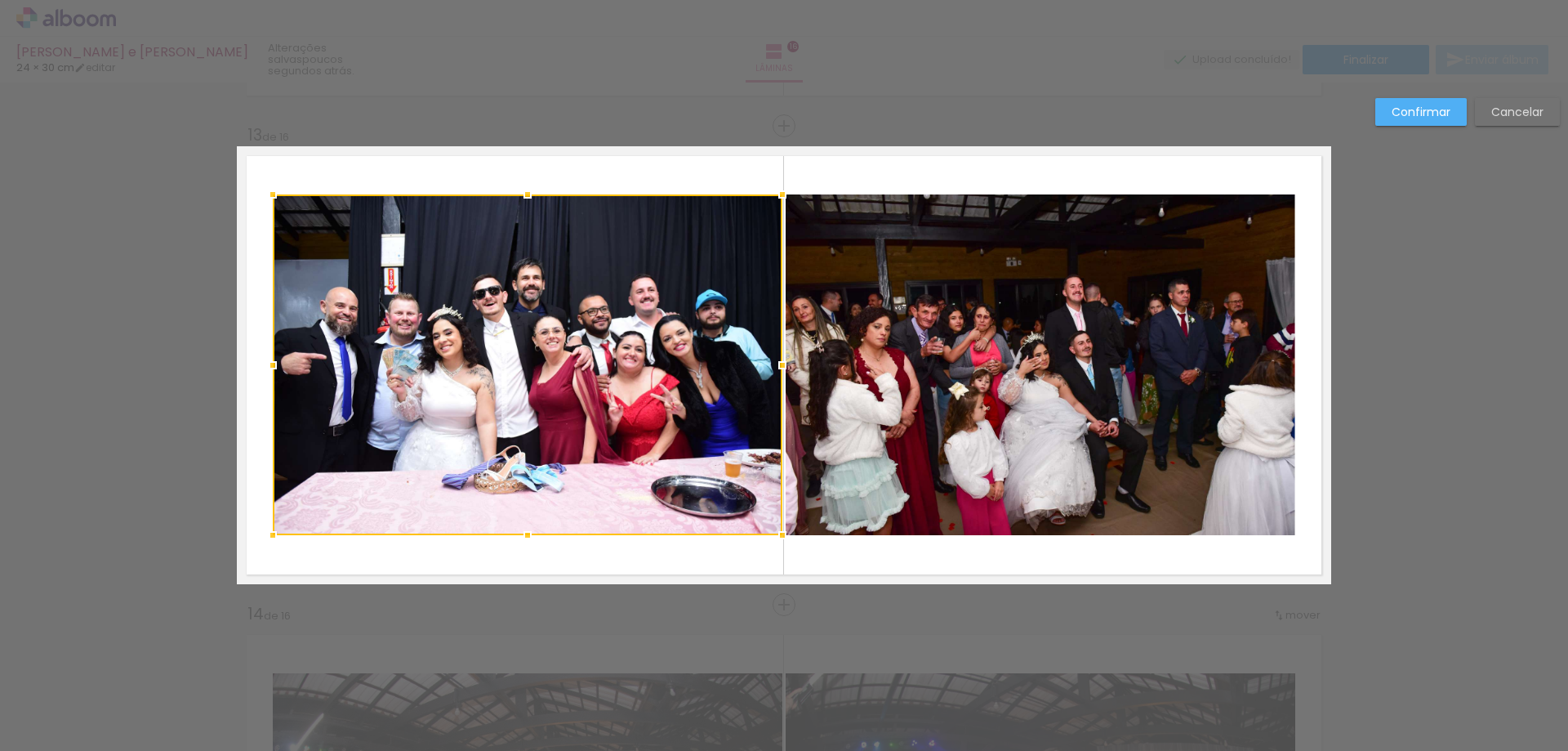
click at [604, 349] on div at bounding box center [527, 365] width 509 height 341
click at [918, 355] on quentale-photo at bounding box center [1039, 365] width 509 height 341
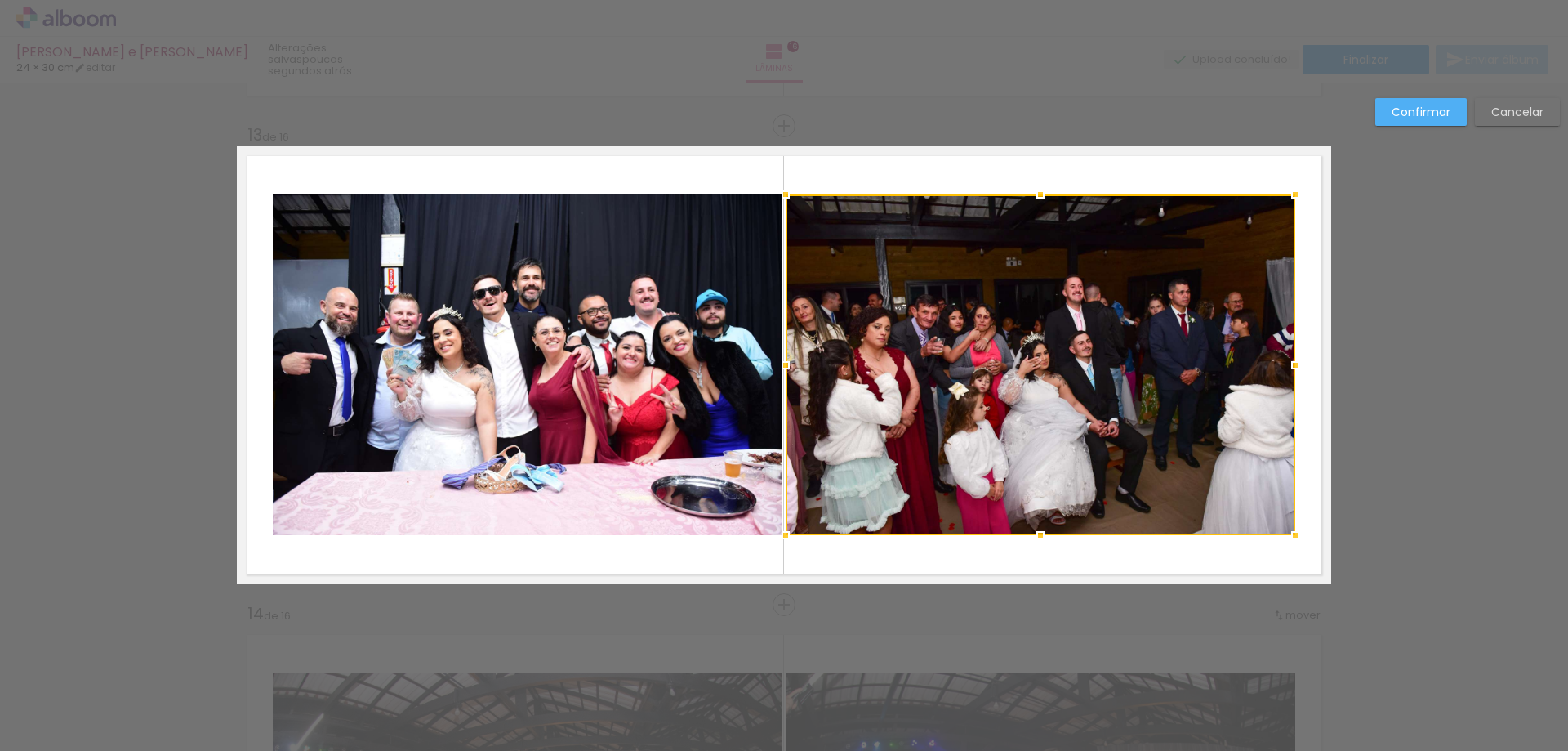
click at [0, 0] on slot "Confirmar" at bounding box center [0, 0] width 0 height 0
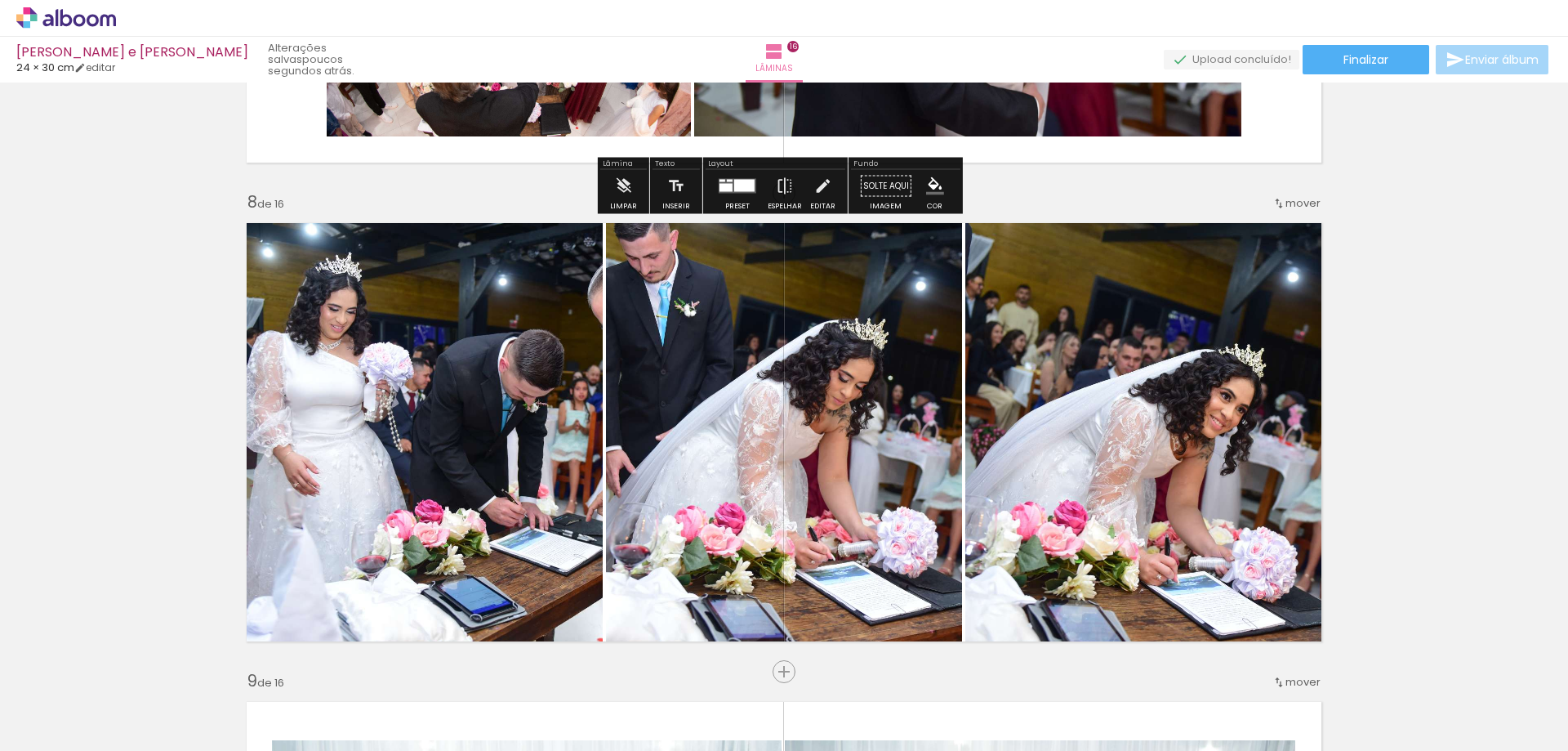
scroll to position [3349, 0]
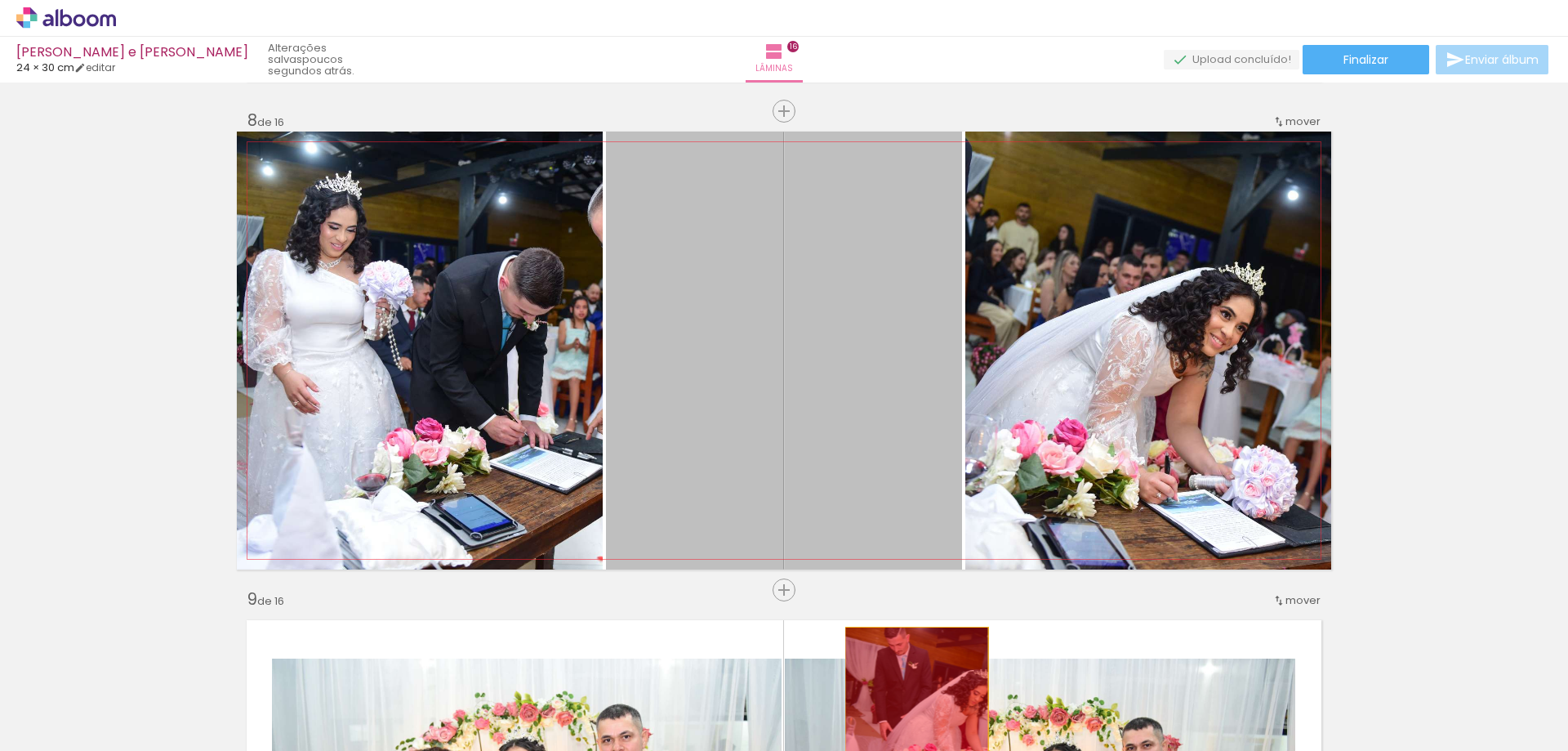
drag, startPoint x: 744, startPoint y: 357, endPoint x: 922, endPoint y: 732, distance: 415.1
click at [916, 732] on quentale-workspace at bounding box center [784, 376] width 1568 height 751
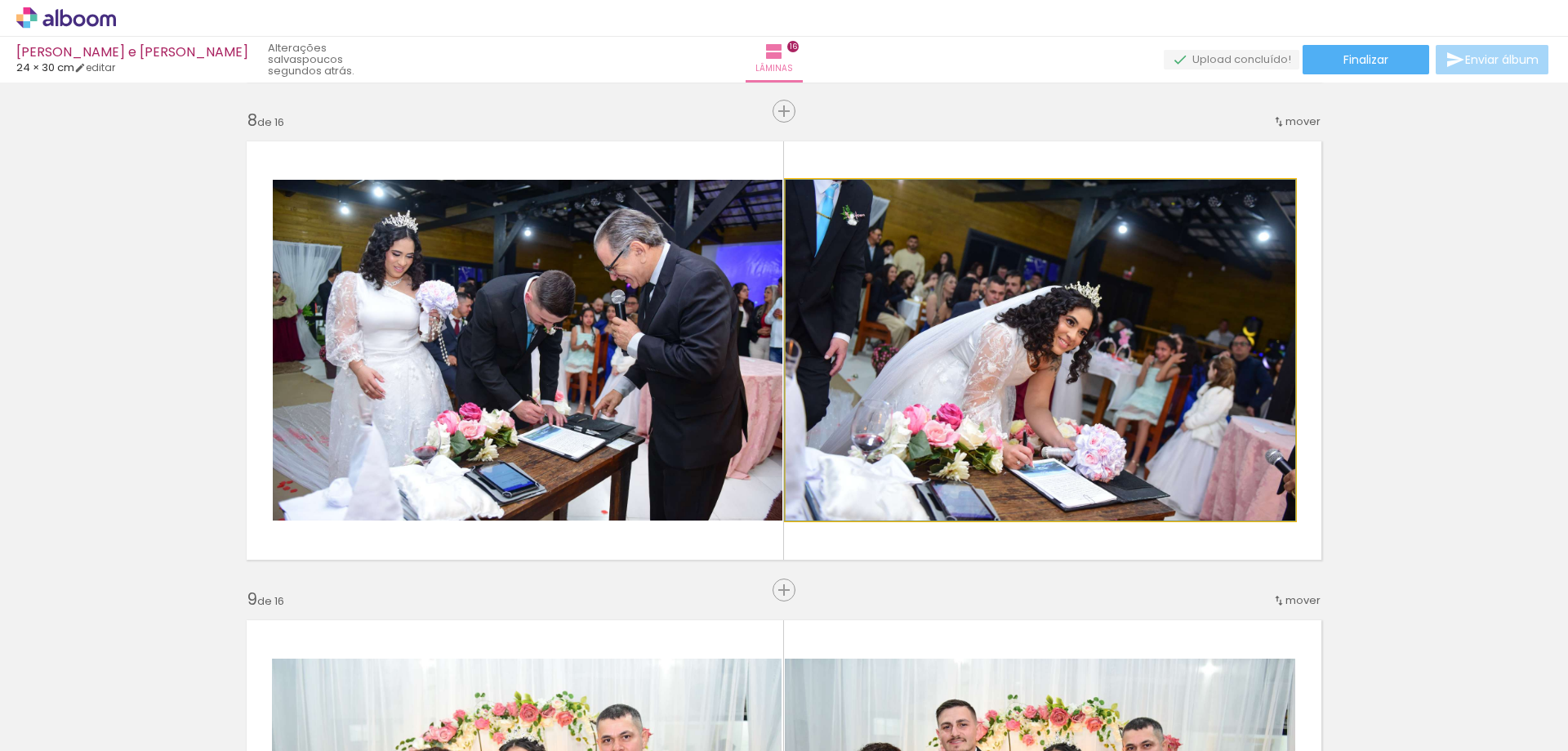
click at [993, 413] on quentale-photo at bounding box center [1039, 349] width 509 height 341
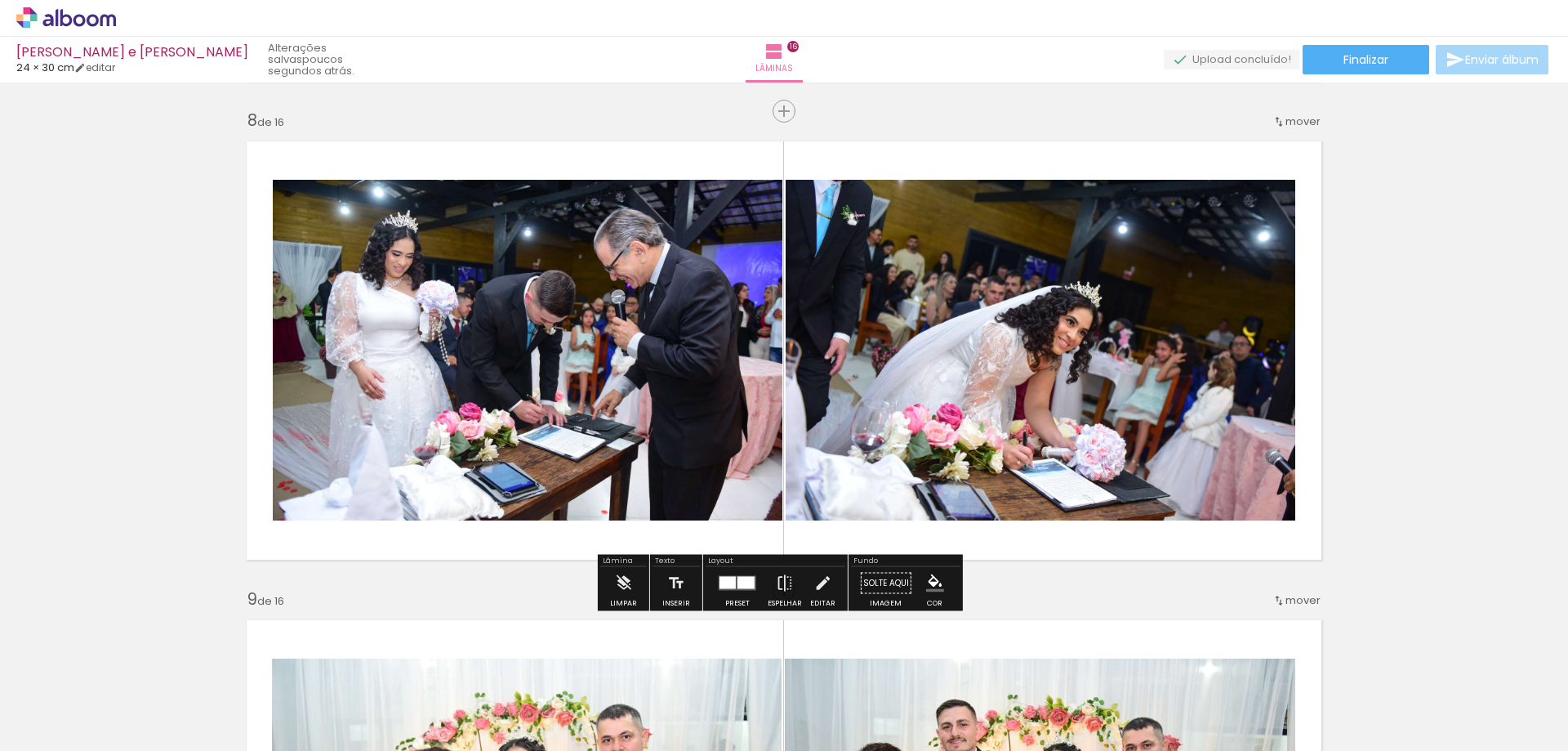
click at [1050, 397] on quentale-photo at bounding box center [1039, 349] width 509 height 341
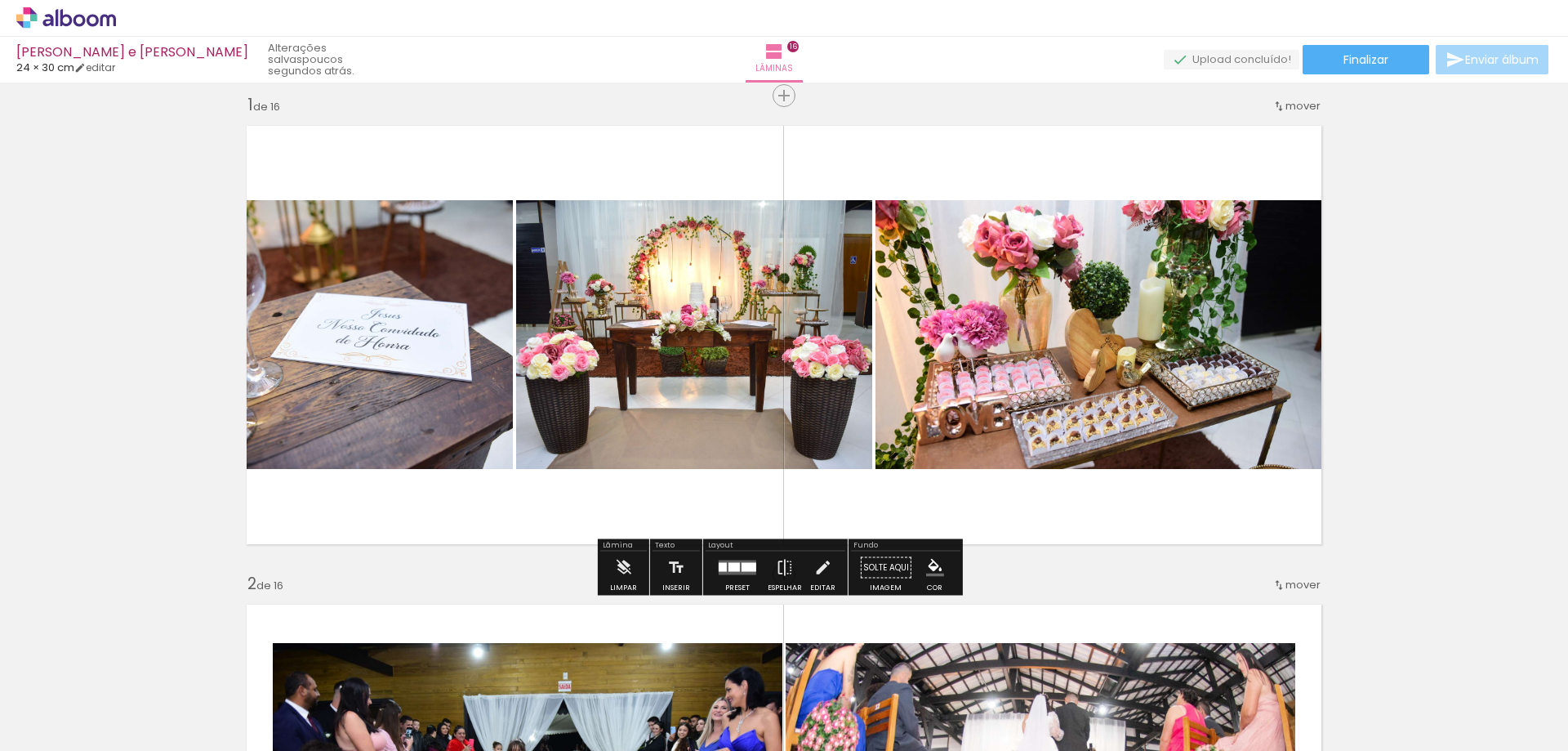
scroll to position [0, 0]
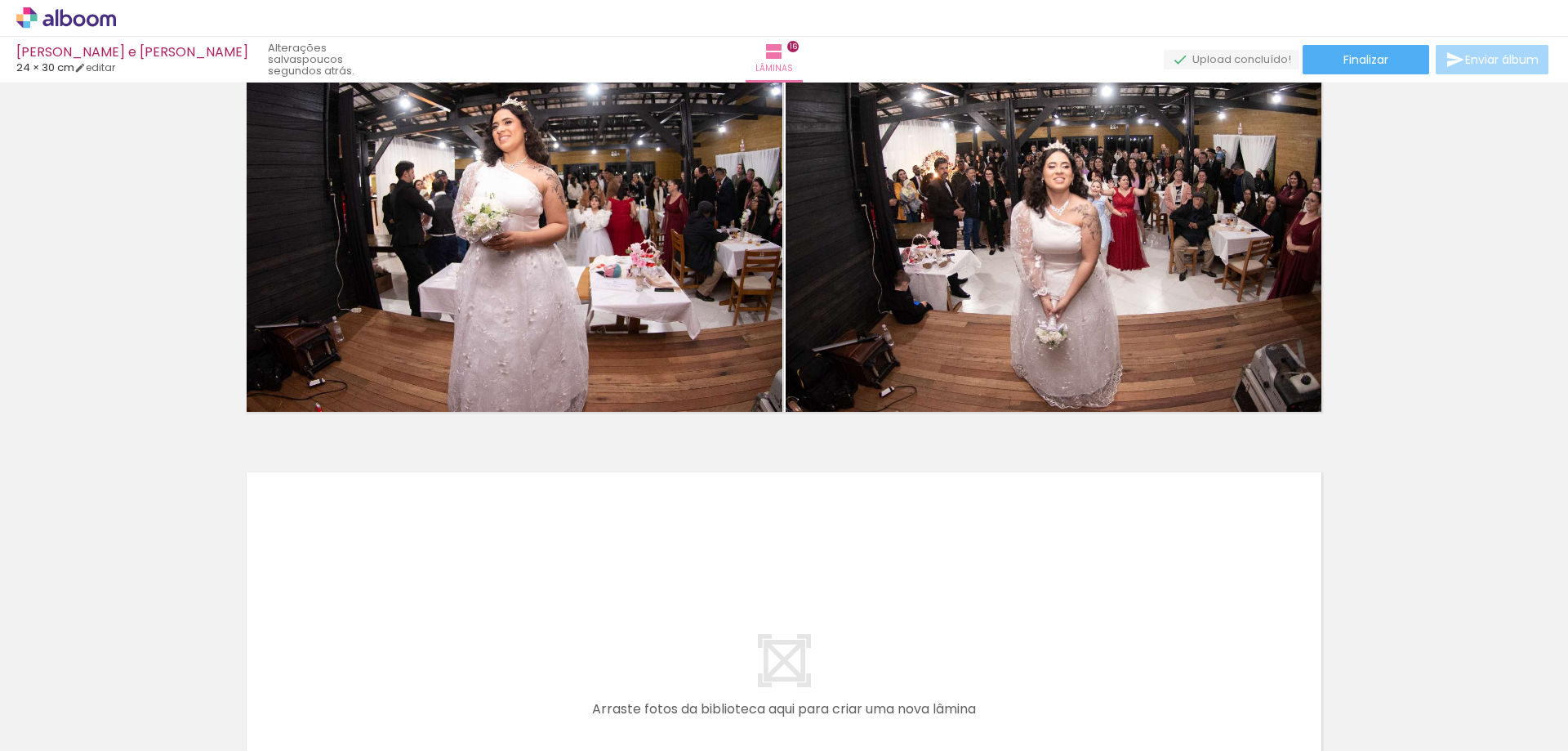
scroll to position [7227, 0]
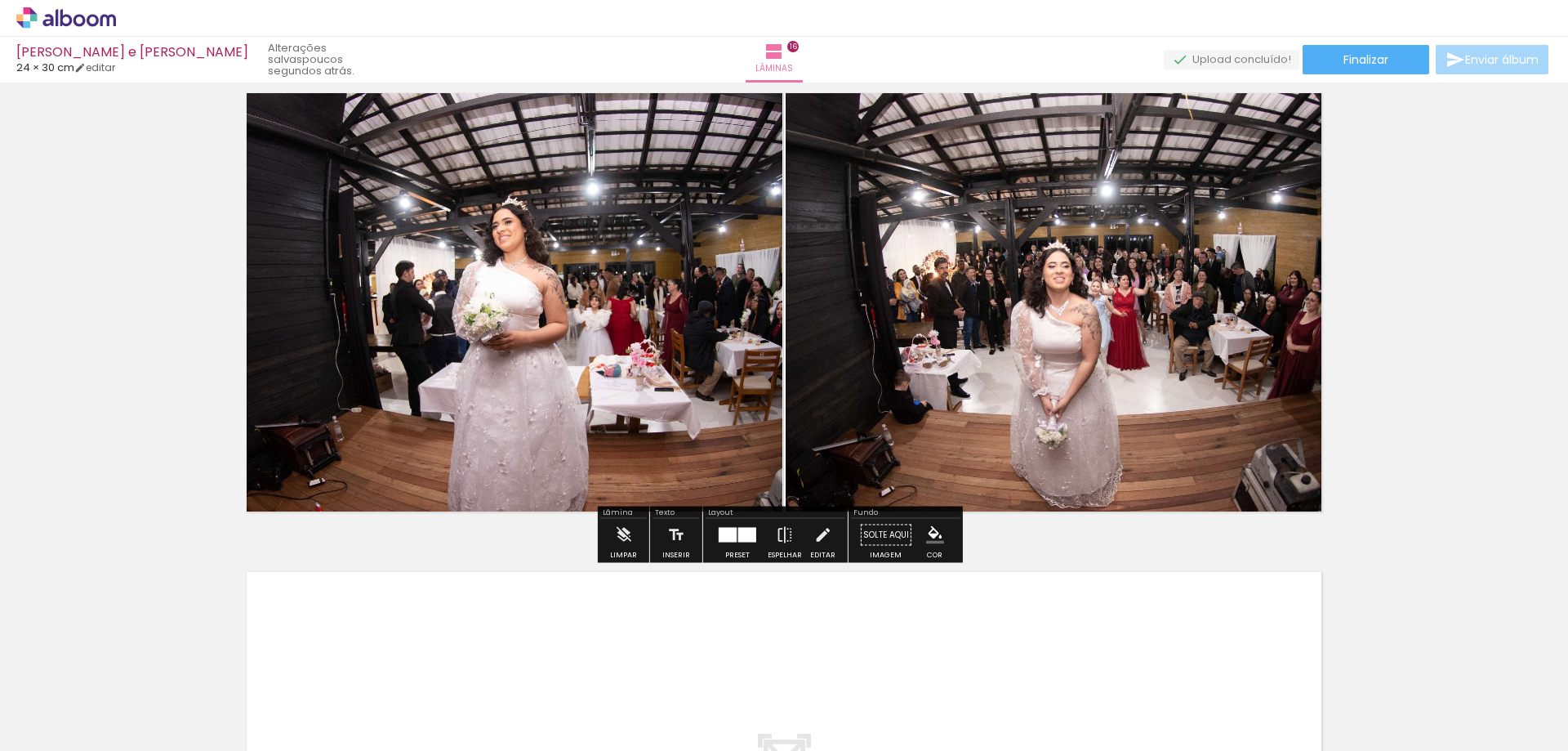
click at [1172, 710] on div at bounding box center [1135, 695] width 73 height 49
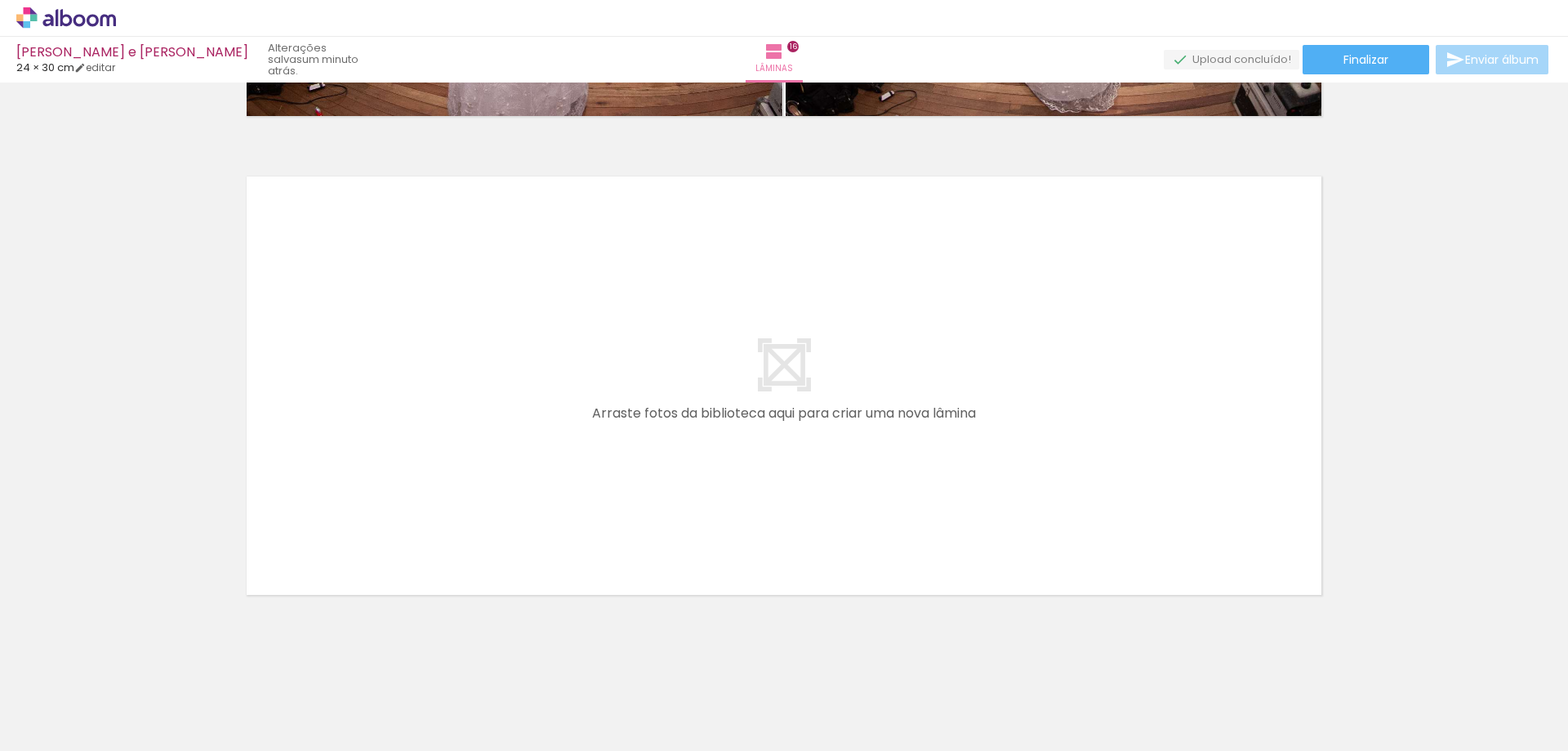
scroll to position [7635, 0]
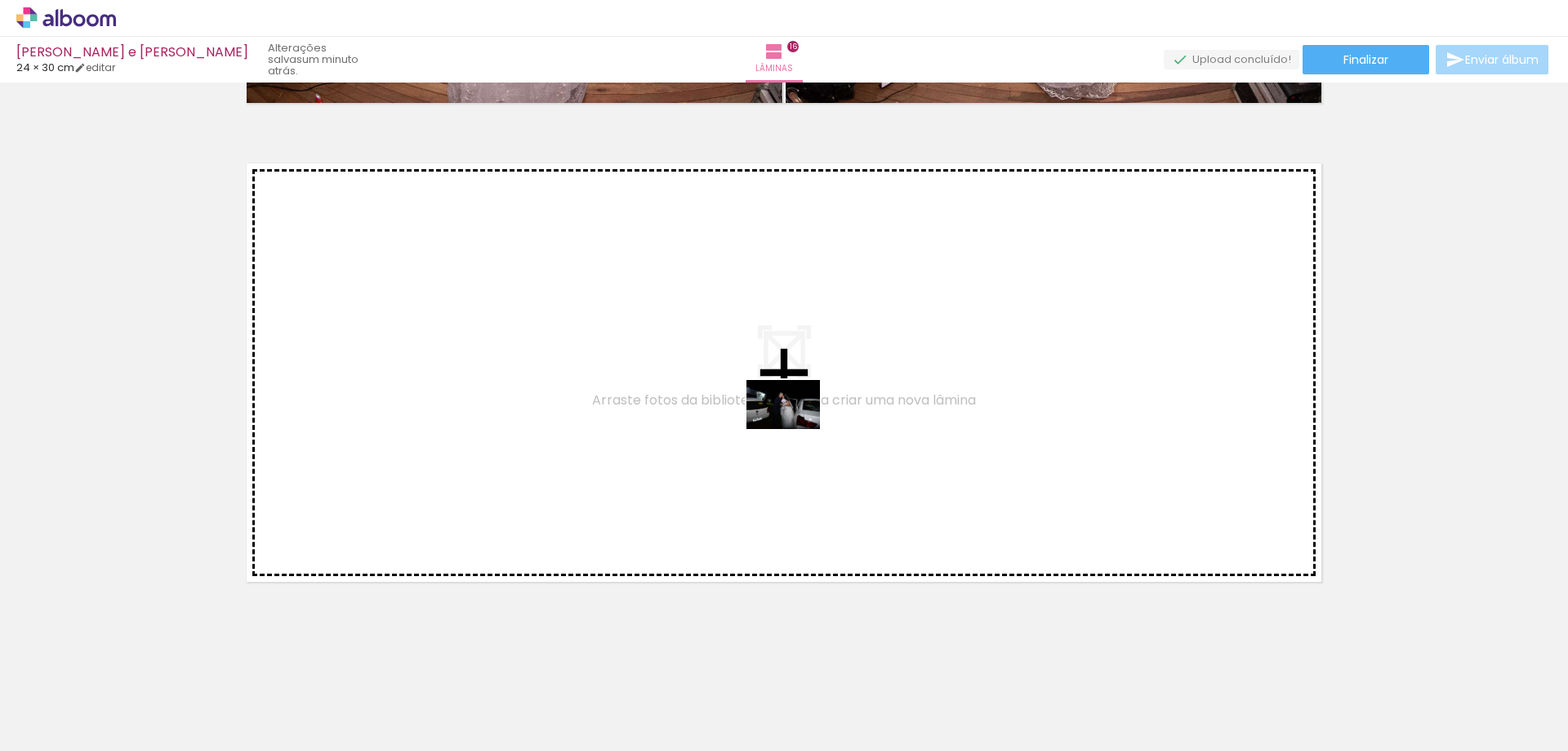
drag, startPoint x: 1516, startPoint y: 708, endPoint x: 795, endPoint y: 429, distance: 773.1
click at [795, 429] on quentale-workspace at bounding box center [784, 376] width 1568 height 751
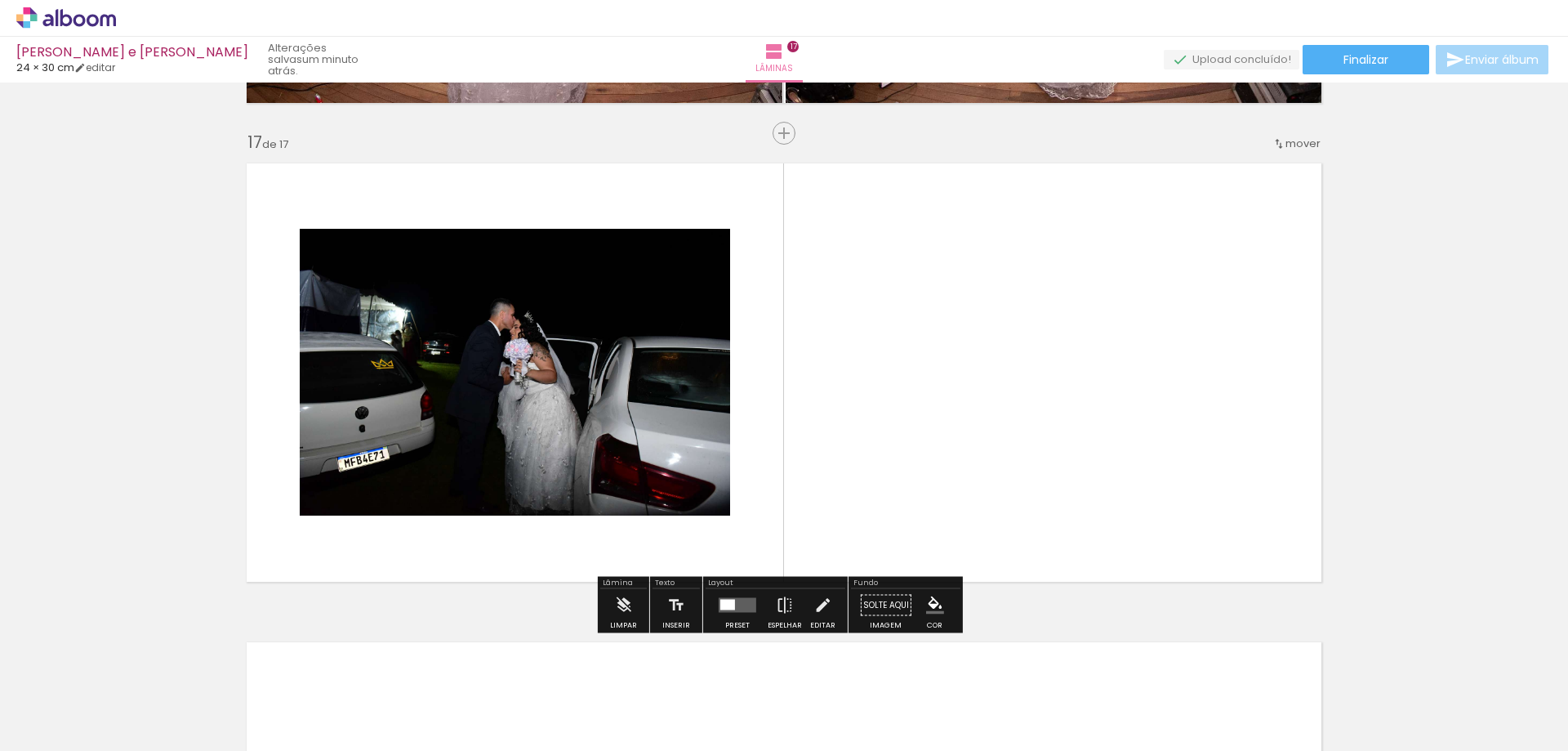
scroll to position [7643, 0]
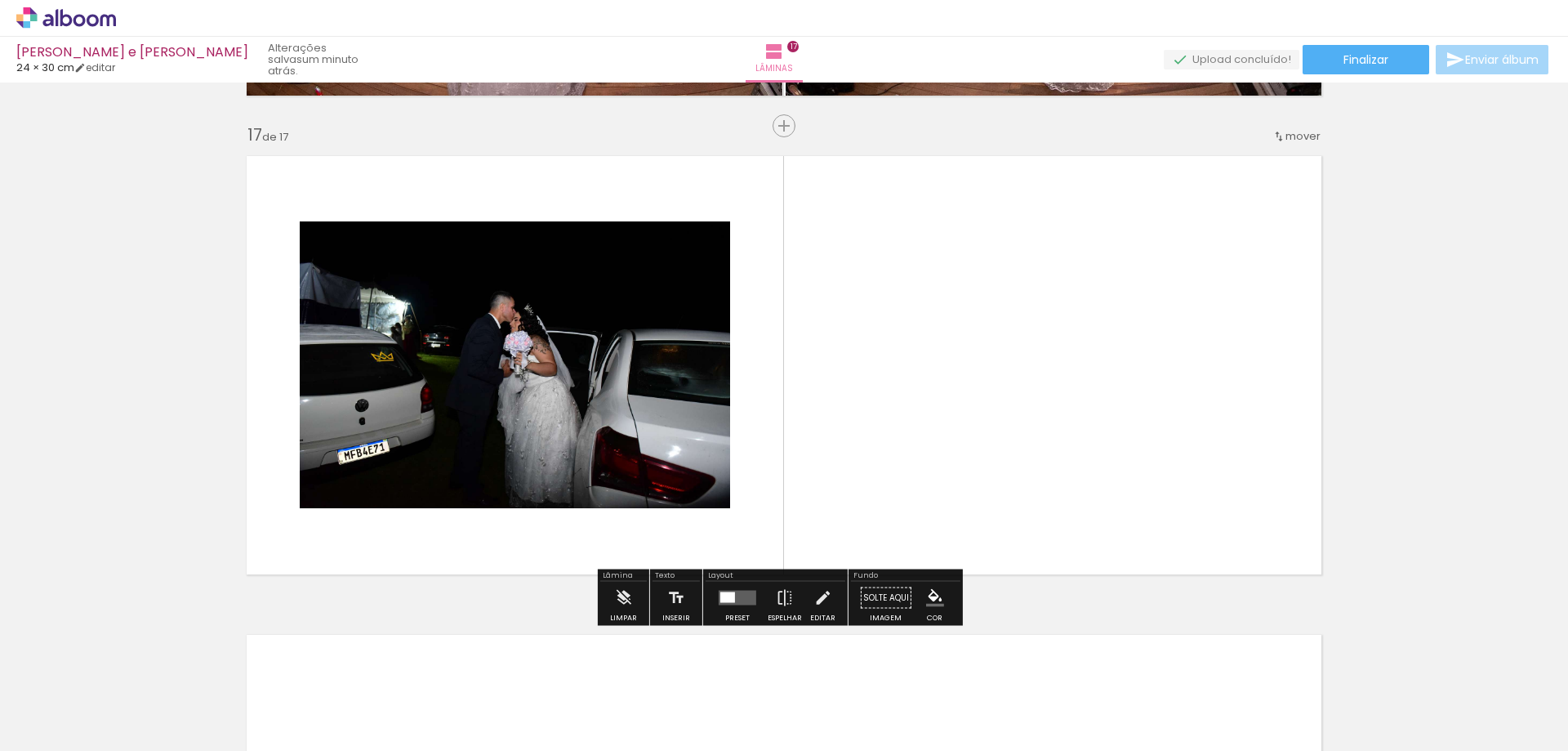
click at [731, 603] on quentale-layouter at bounding box center [737, 598] width 38 height 14
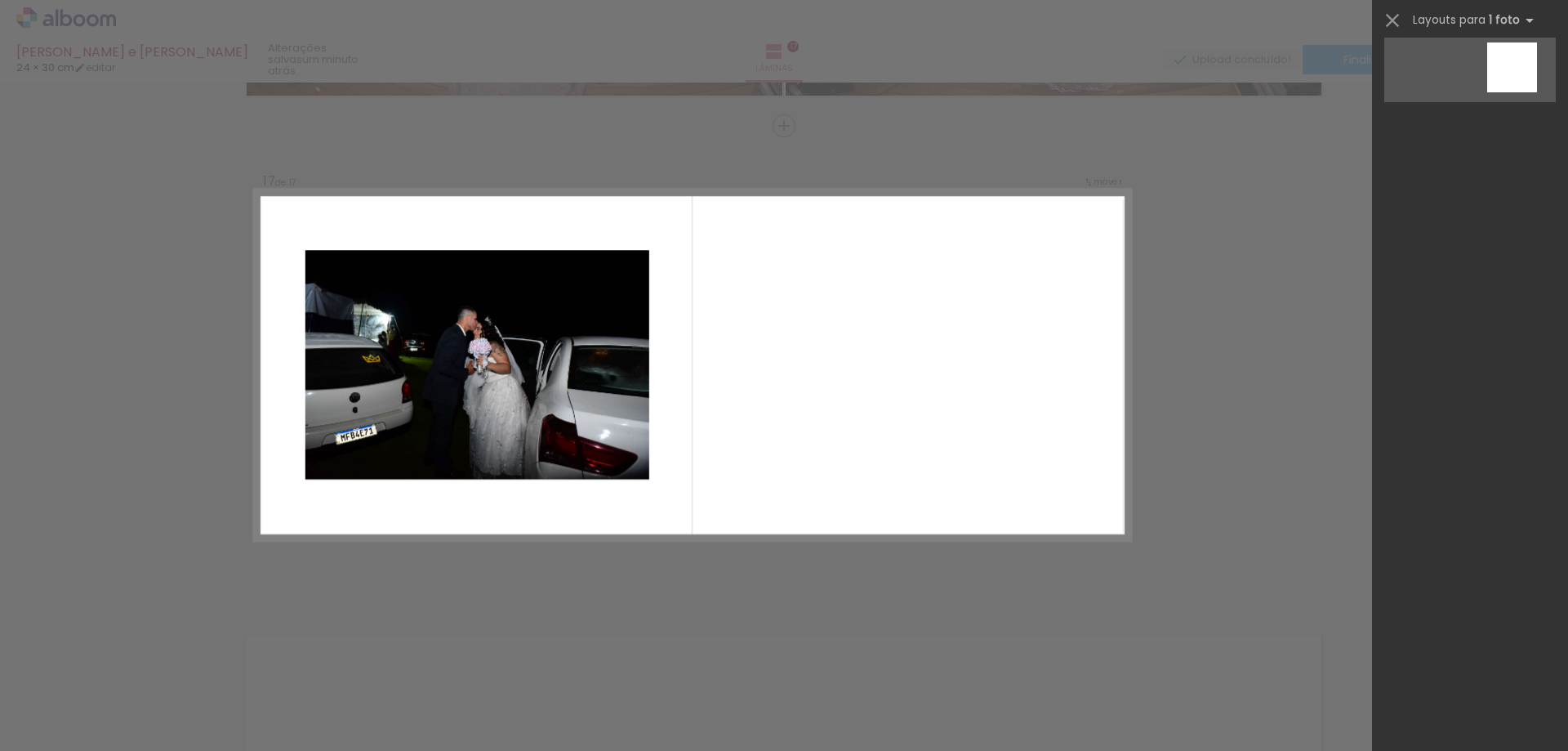
scroll to position [0, 0]
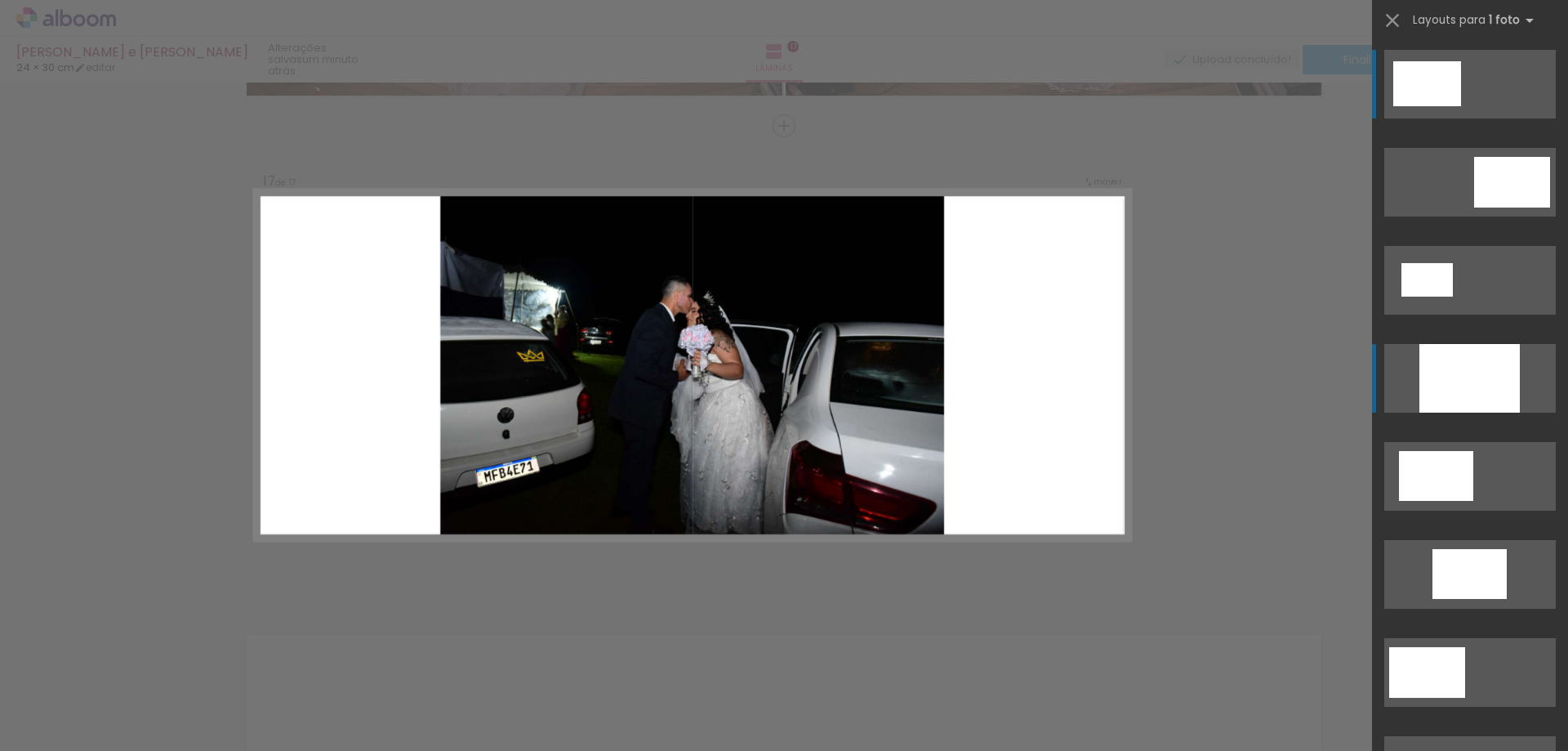
click at [1451, 374] on div at bounding box center [1469, 378] width 100 height 69
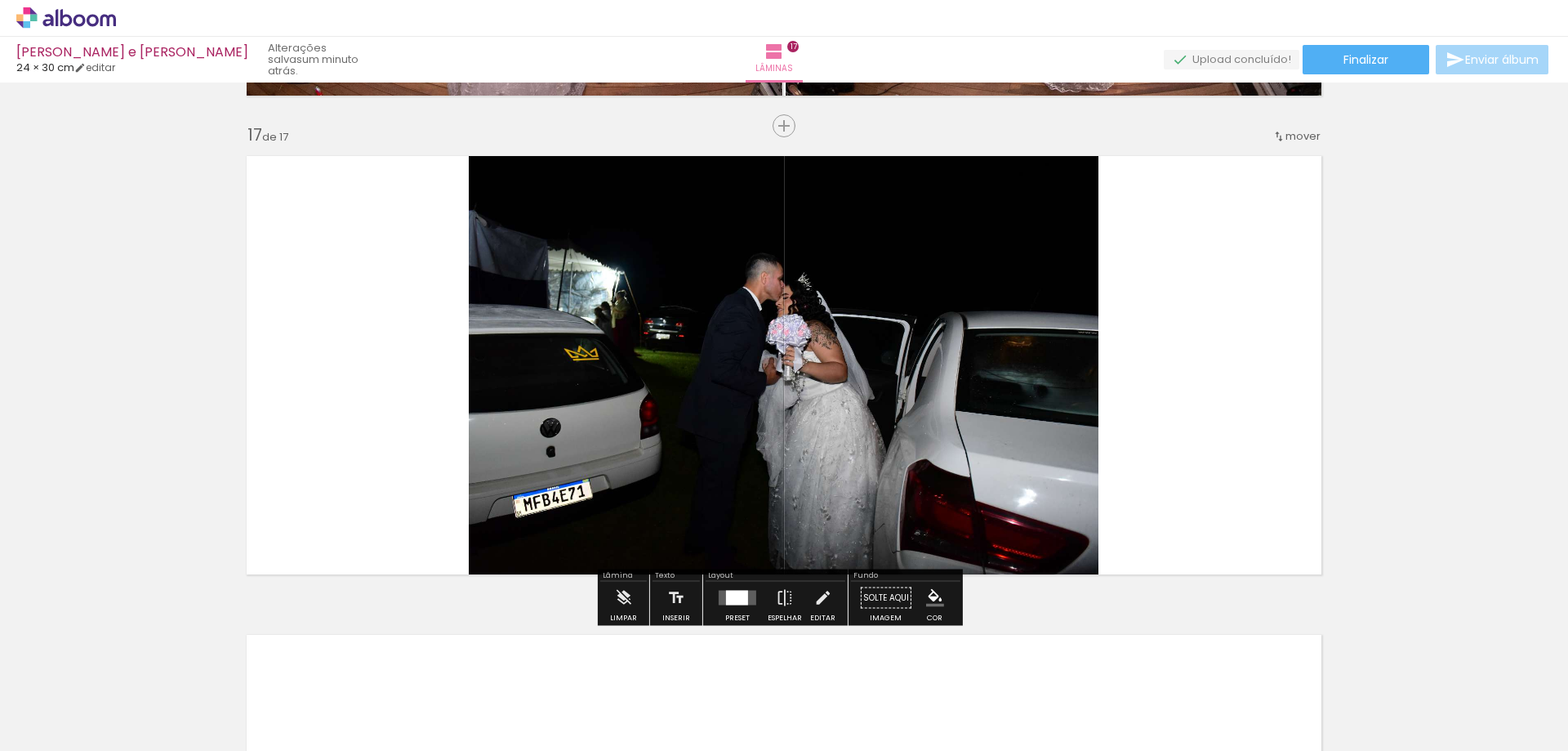
click at [736, 602] on div at bounding box center [737, 598] width 22 height 14
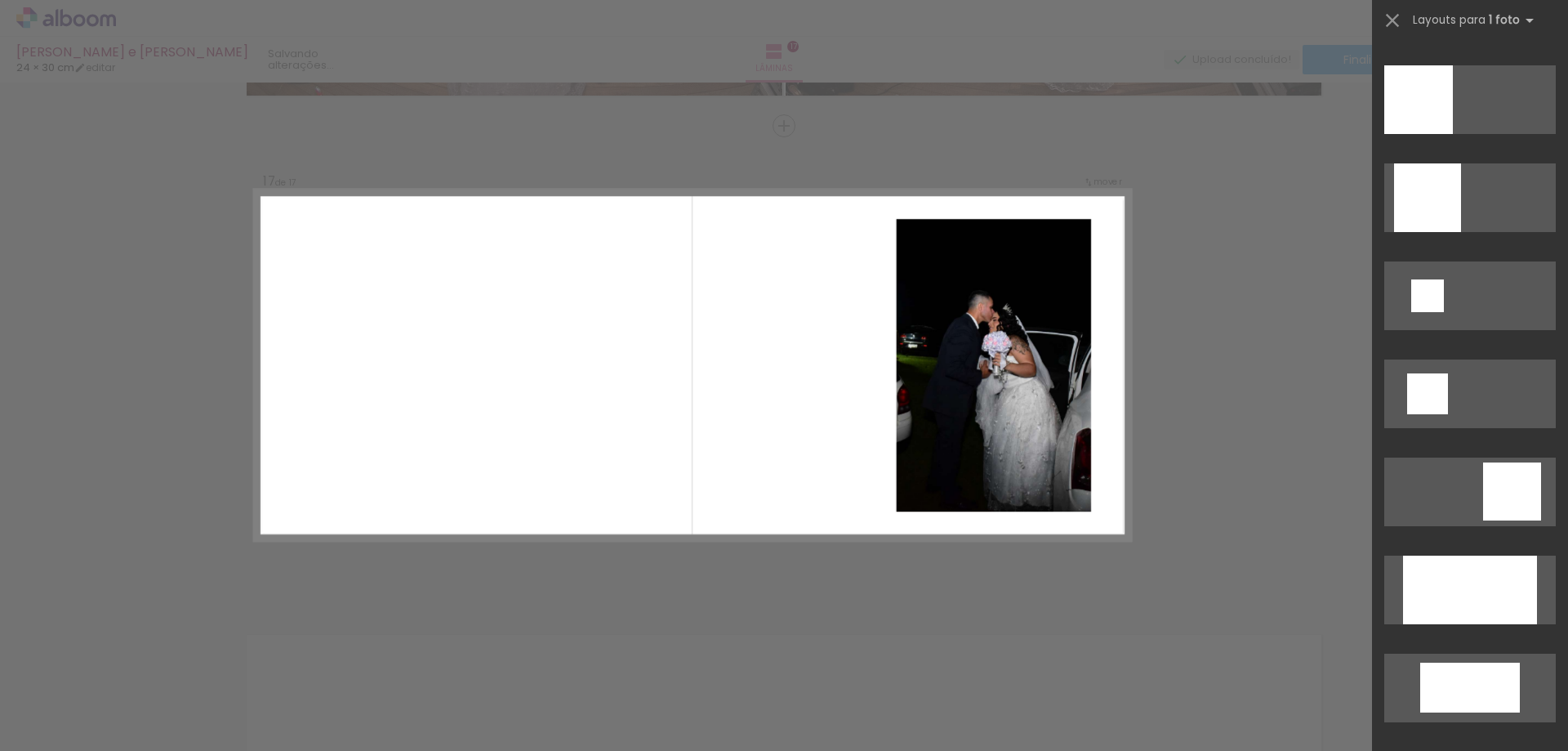
scroll to position [2173, 0]
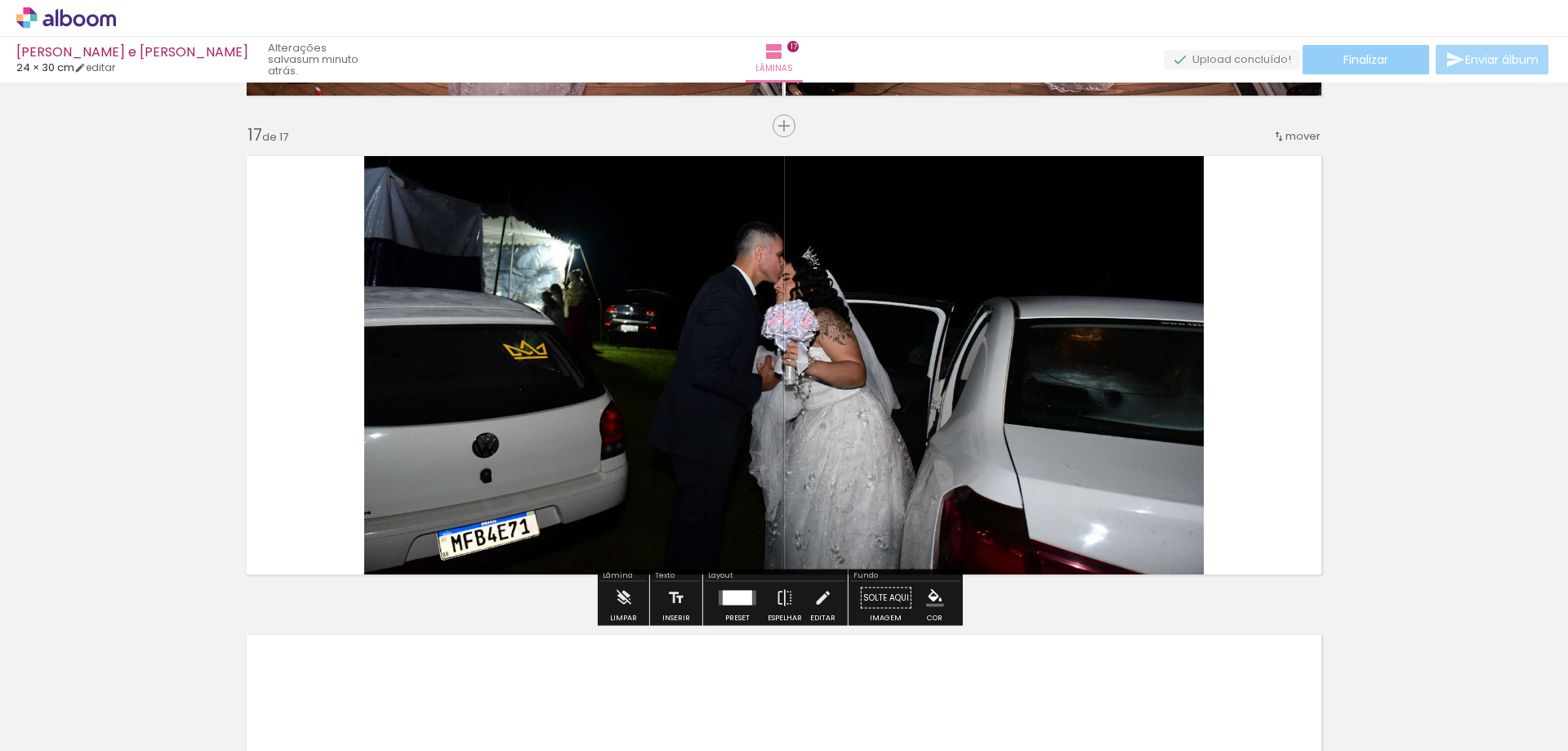
click at [1364, 69] on paper-button "Finalizar" at bounding box center [1366, 59] width 126 height 29
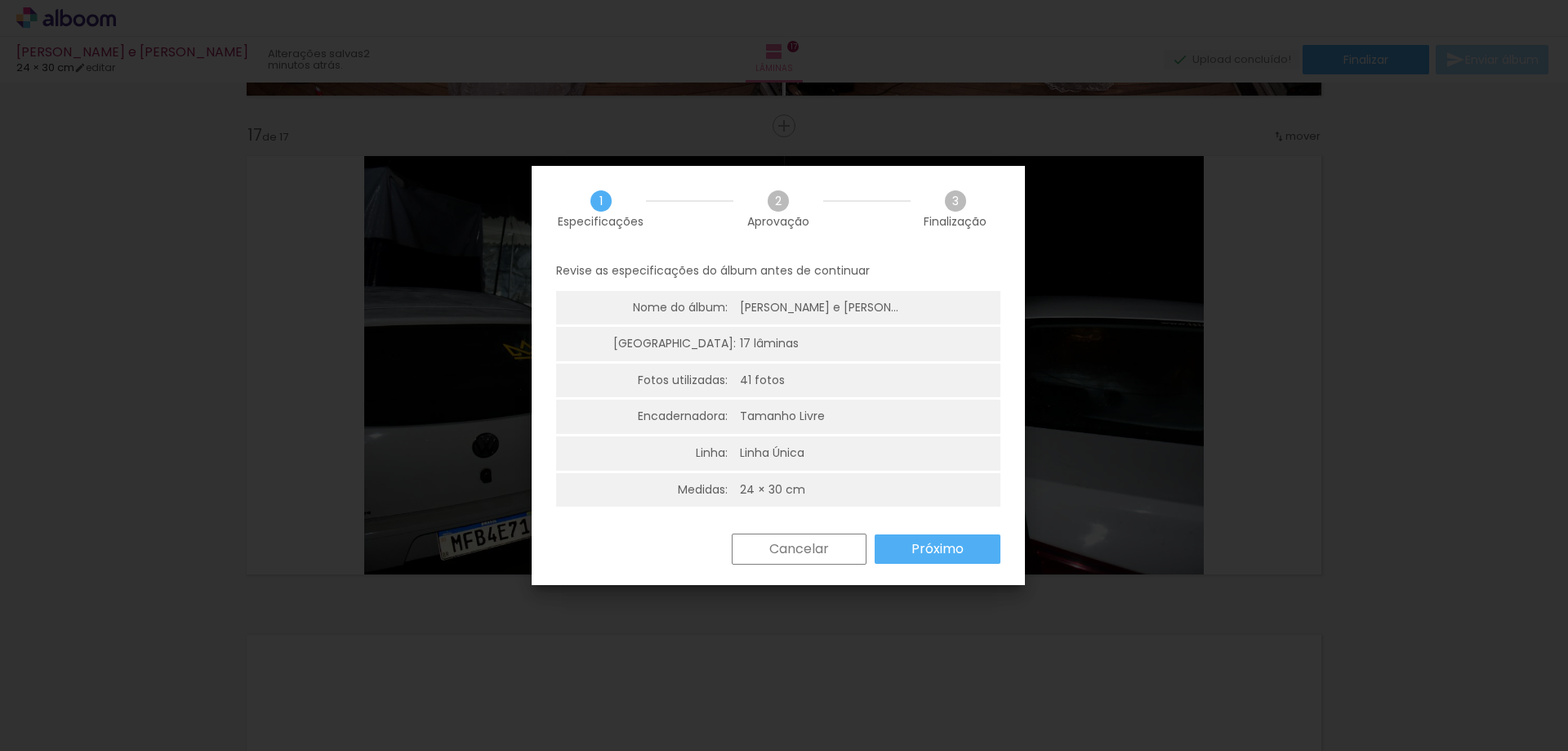
click at [0, 0] on slot "Próximo" at bounding box center [0, 0] width 0 height 0
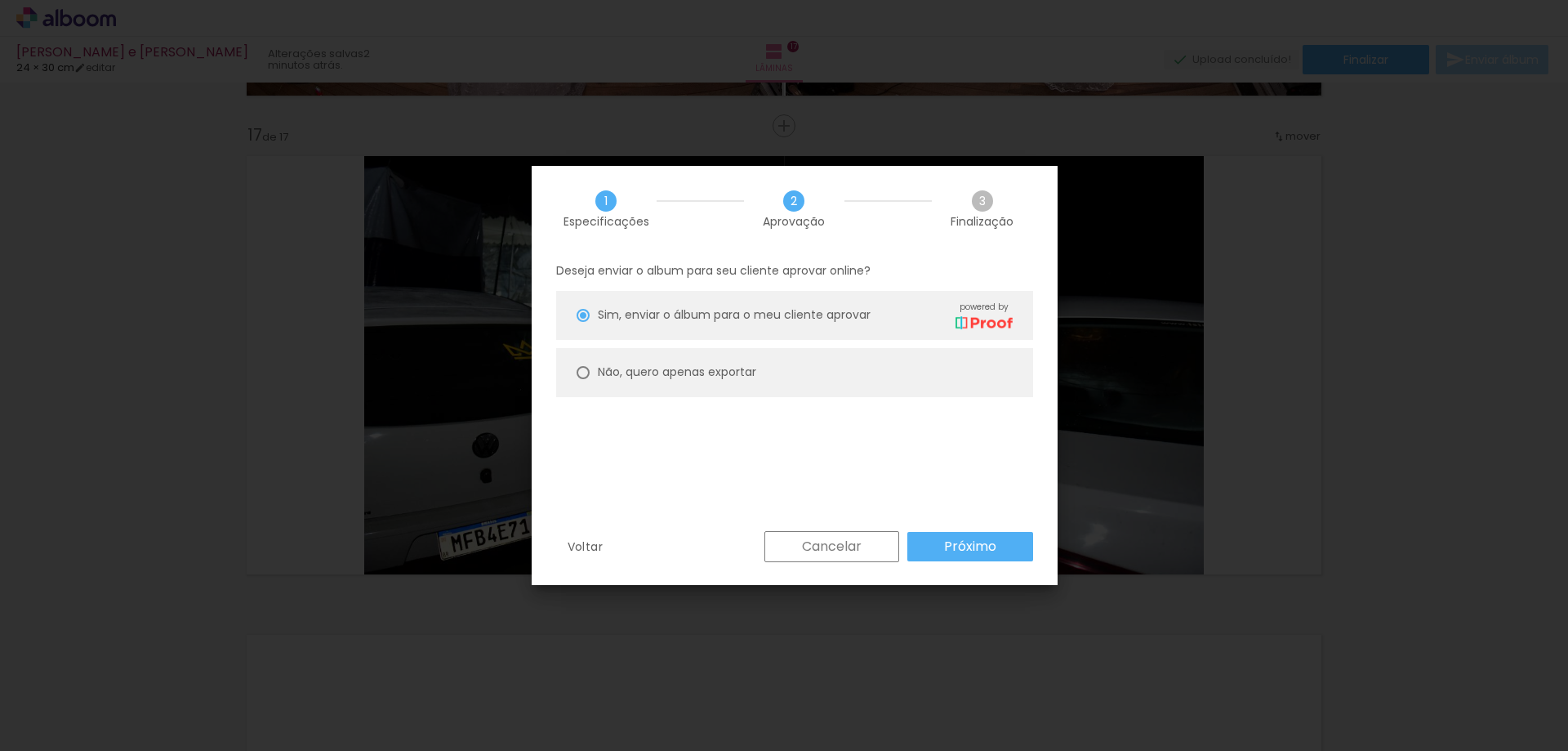
click at [688, 363] on paper-radio-button "Não, quero apenas exportar" at bounding box center [795, 372] width 477 height 49
type paper-radio-button "on"
click at [0, 0] on slot "Próximo" at bounding box center [0, 0] width 0 height 0
type input "Alta, 300 DPI"
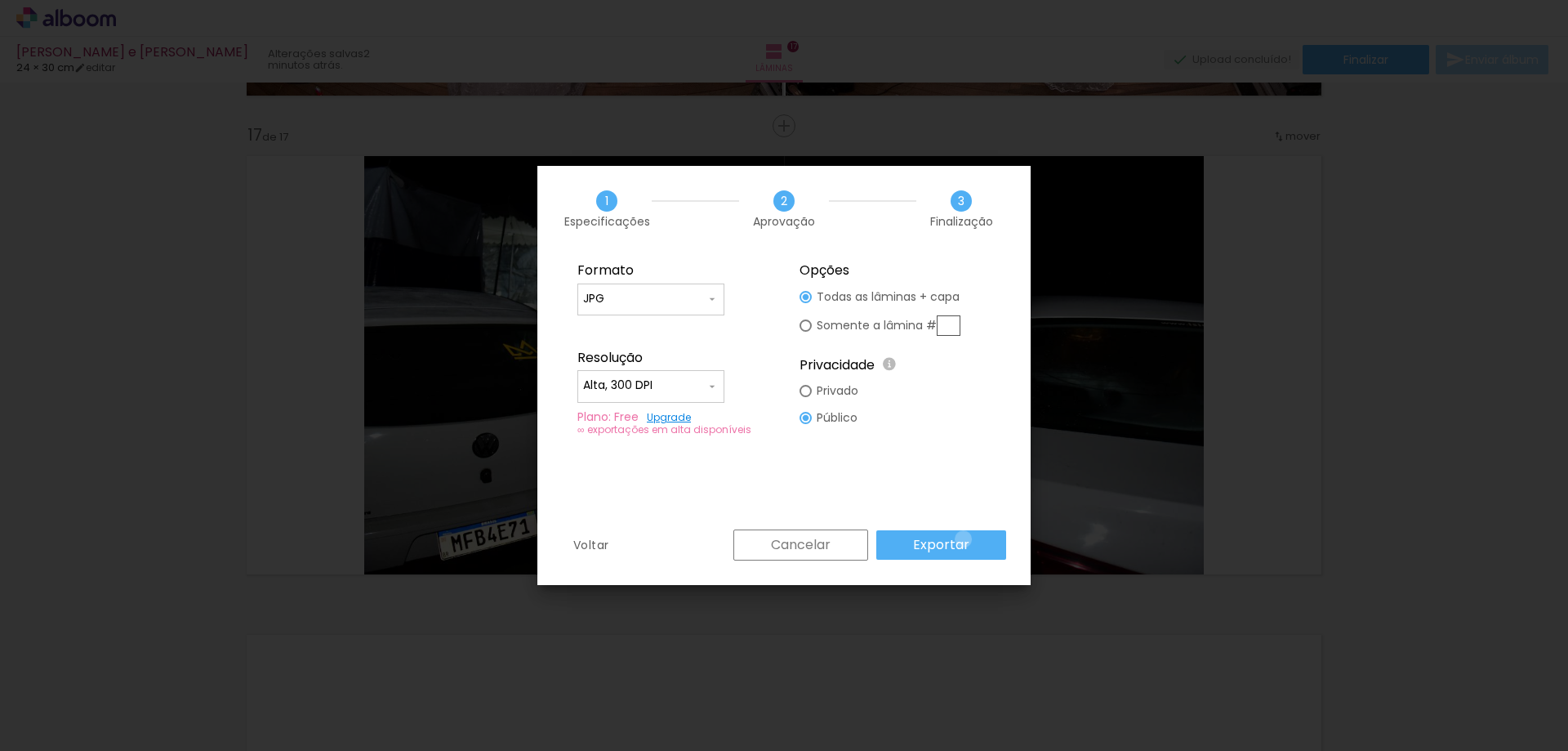
click at [0, 0] on slot "Exportar" at bounding box center [0, 0] width 0 height 0
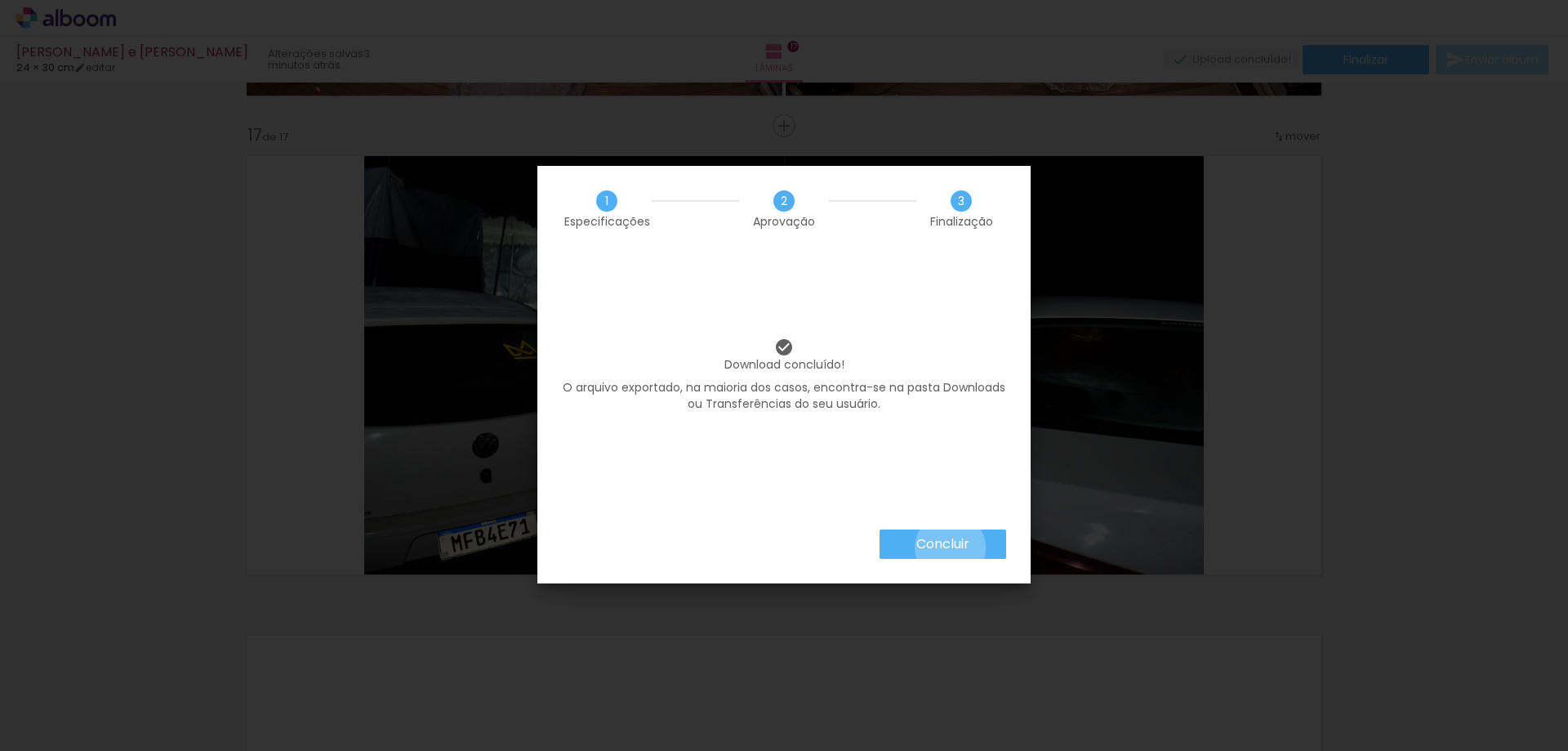
click at [0, 0] on slot "Concluir" at bounding box center [0, 0] width 0 height 0
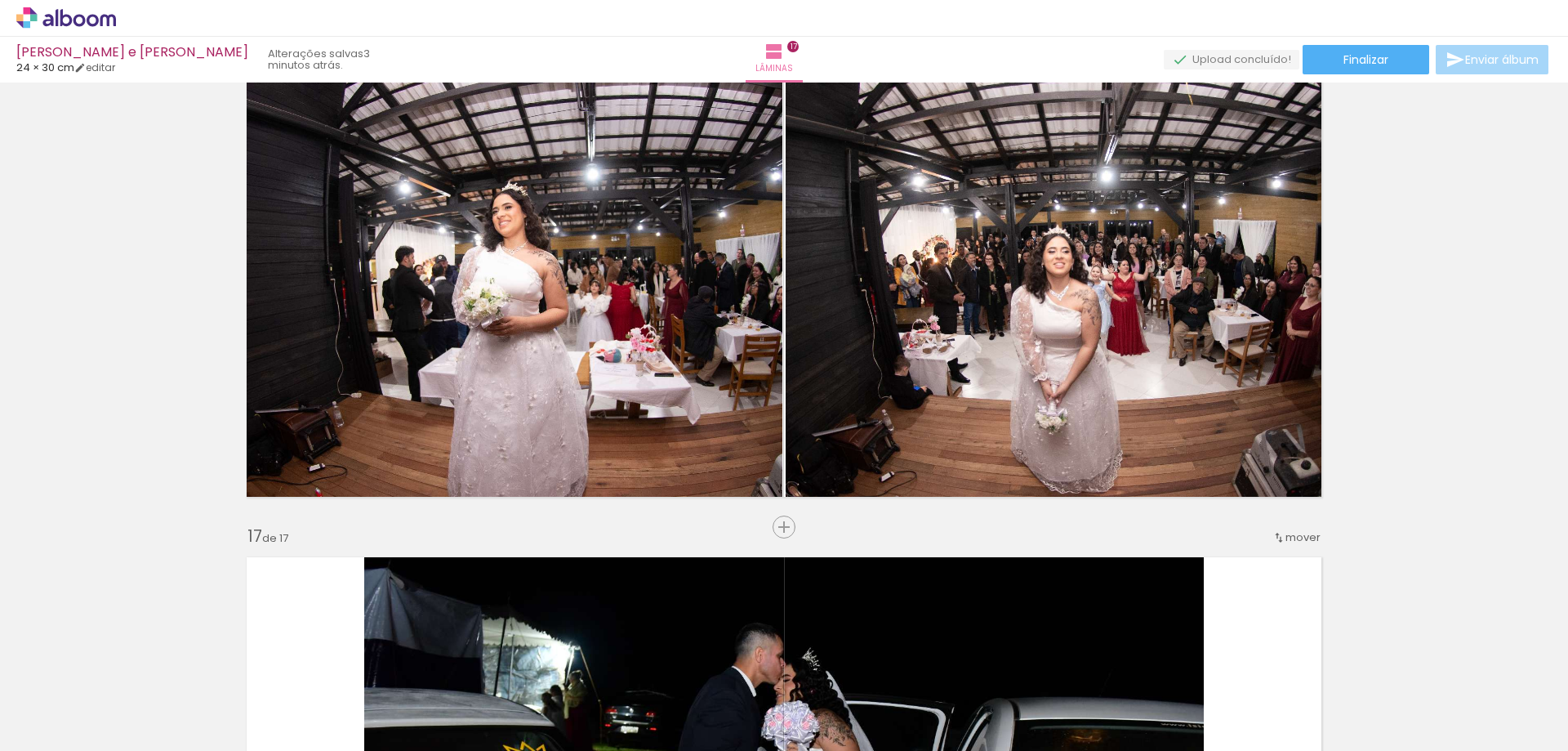
scroll to position [7235, 0]
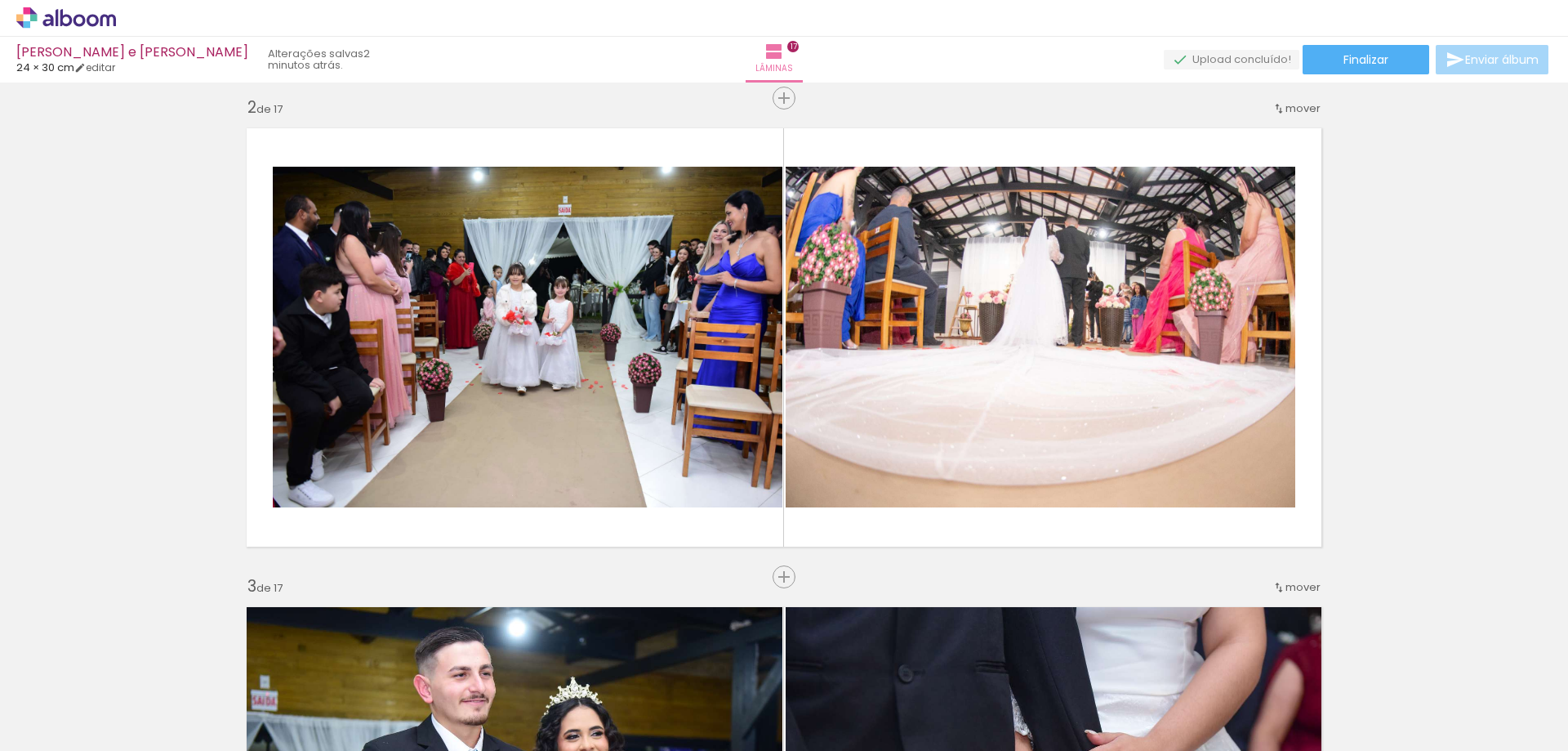
scroll to position [980, 0]
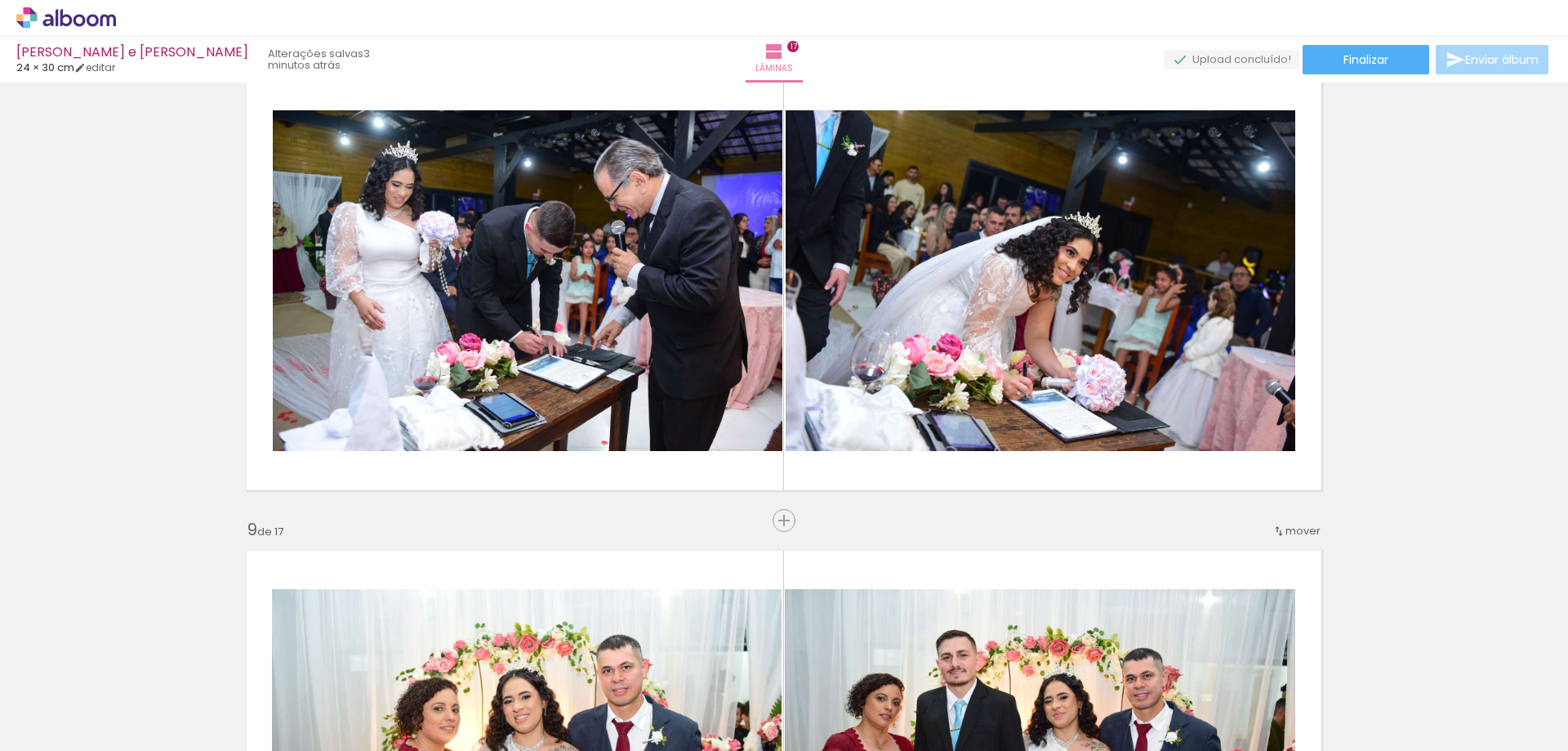
scroll to position [3431, 0]
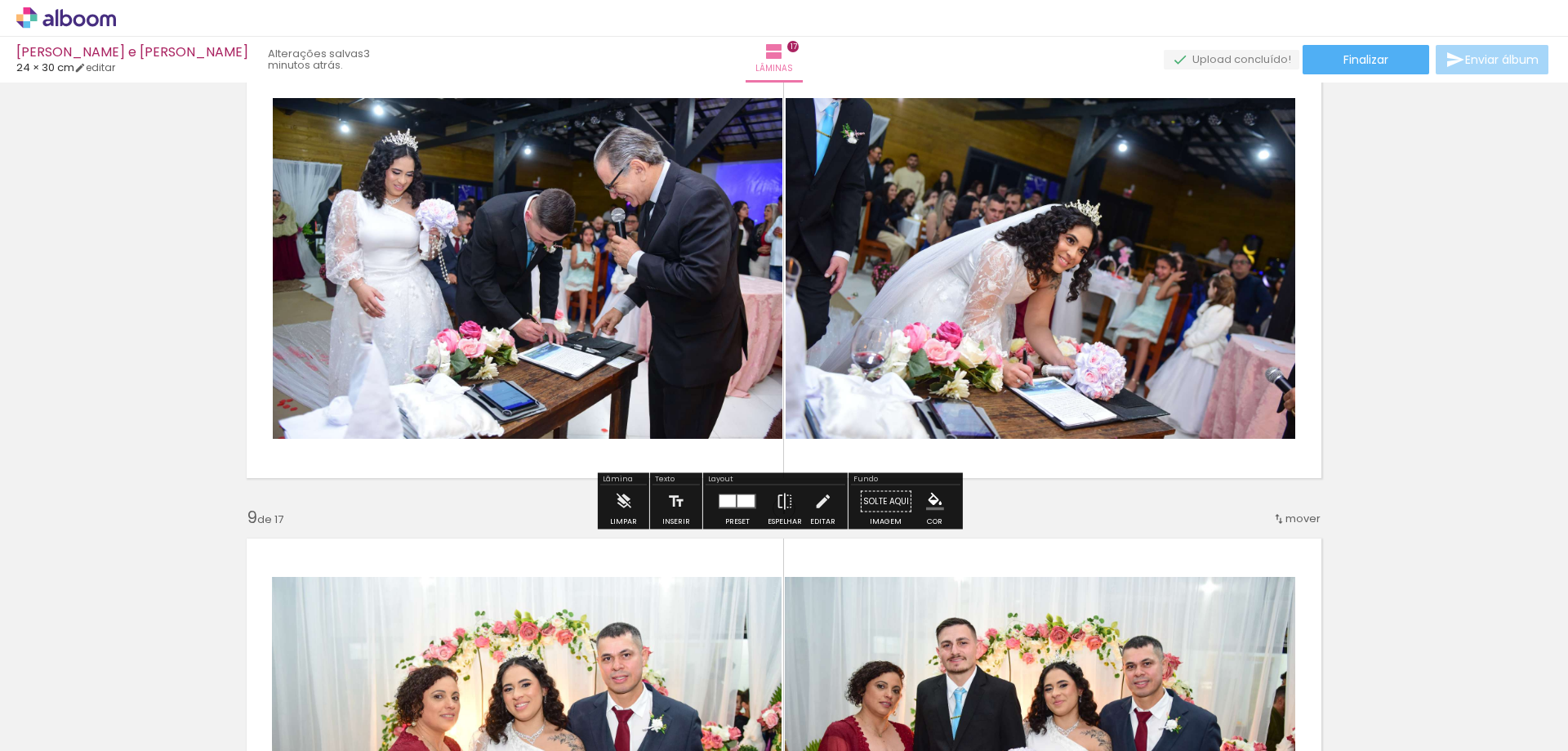
click at [1071, 316] on quentale-photo at bounding box center [1039, 268] width 509 height 341
drag, startPoint x: 1070, startPoint y: 300, endPoint x: 1063, endPoint y: 289, distance: 13.0
click at [1063, 289] on quentale-photo at bounding box center [1039, 268] width 509 height 341
click at [1343, 63] on span "Finalizar" at bounding box center [1365, 60] width 45 height 12
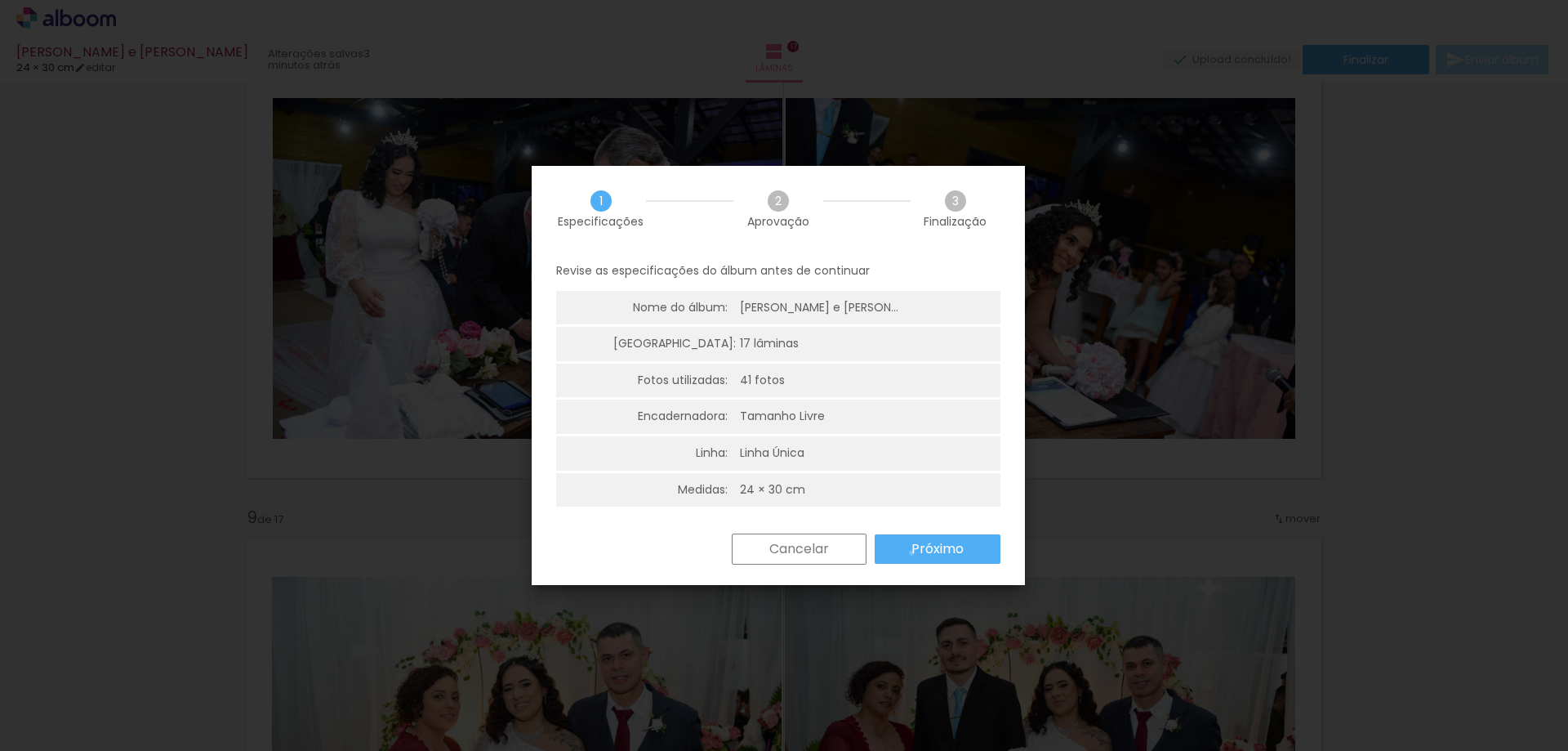
click at [0, 0] on slot "Próximo" at bounding box center [0, 0] width 0 height 0
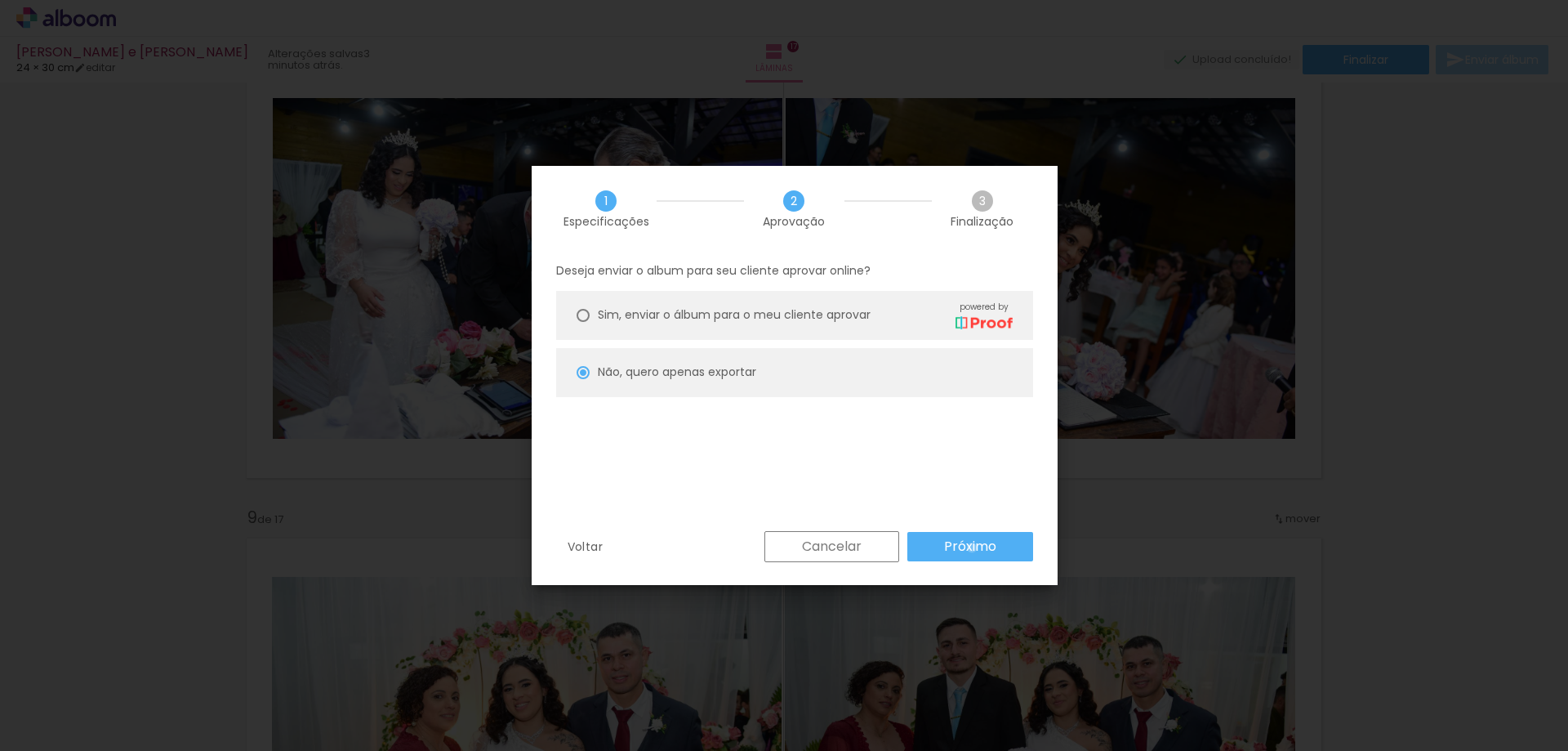
click at [0, 0] on slot "Próximo" at bounding box center [0, 0] width 0 height 0
type input "Alta, 300 DPI"
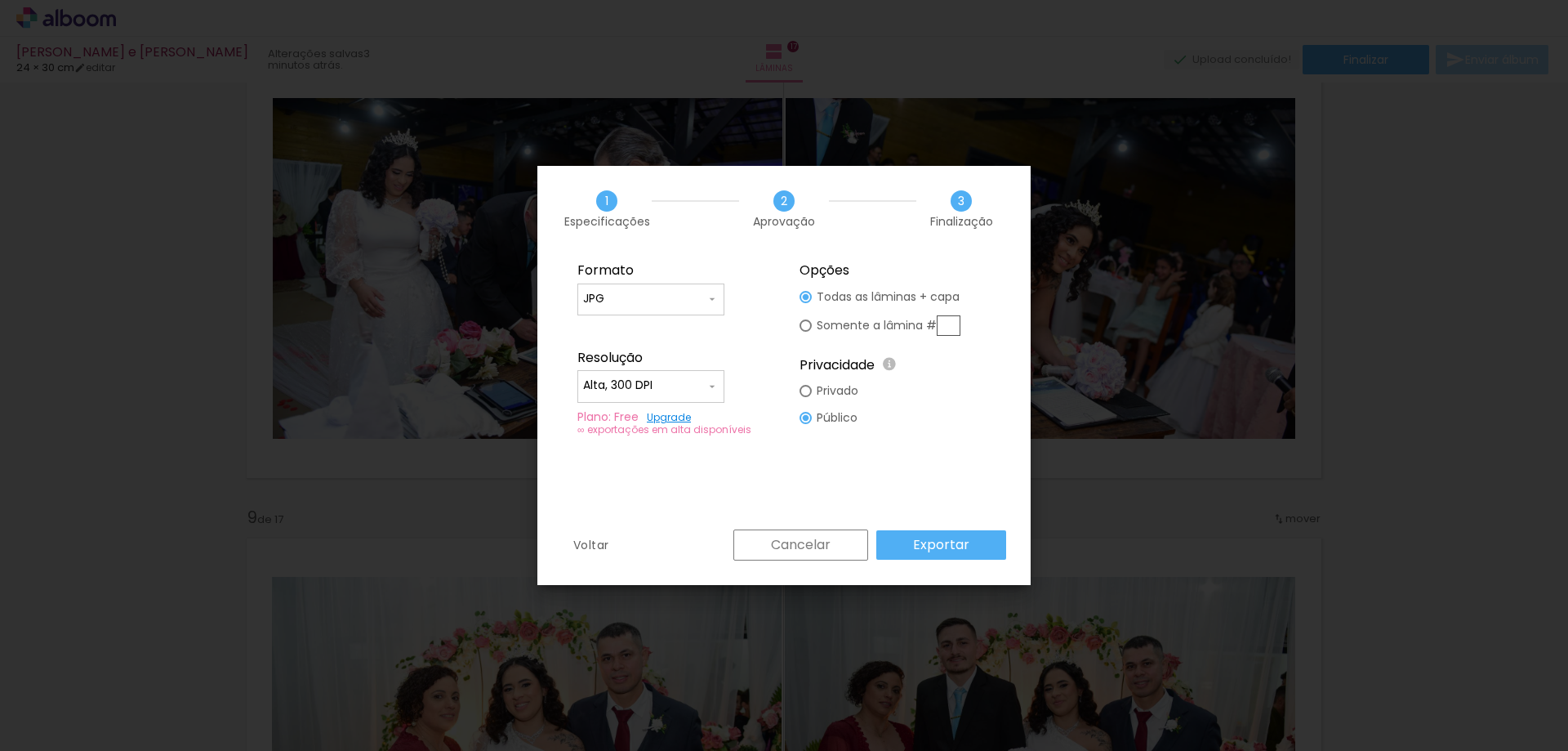
click at [972, 547] on paper-button "Exportar" at bounding box center [941, 545] width 130 height 29
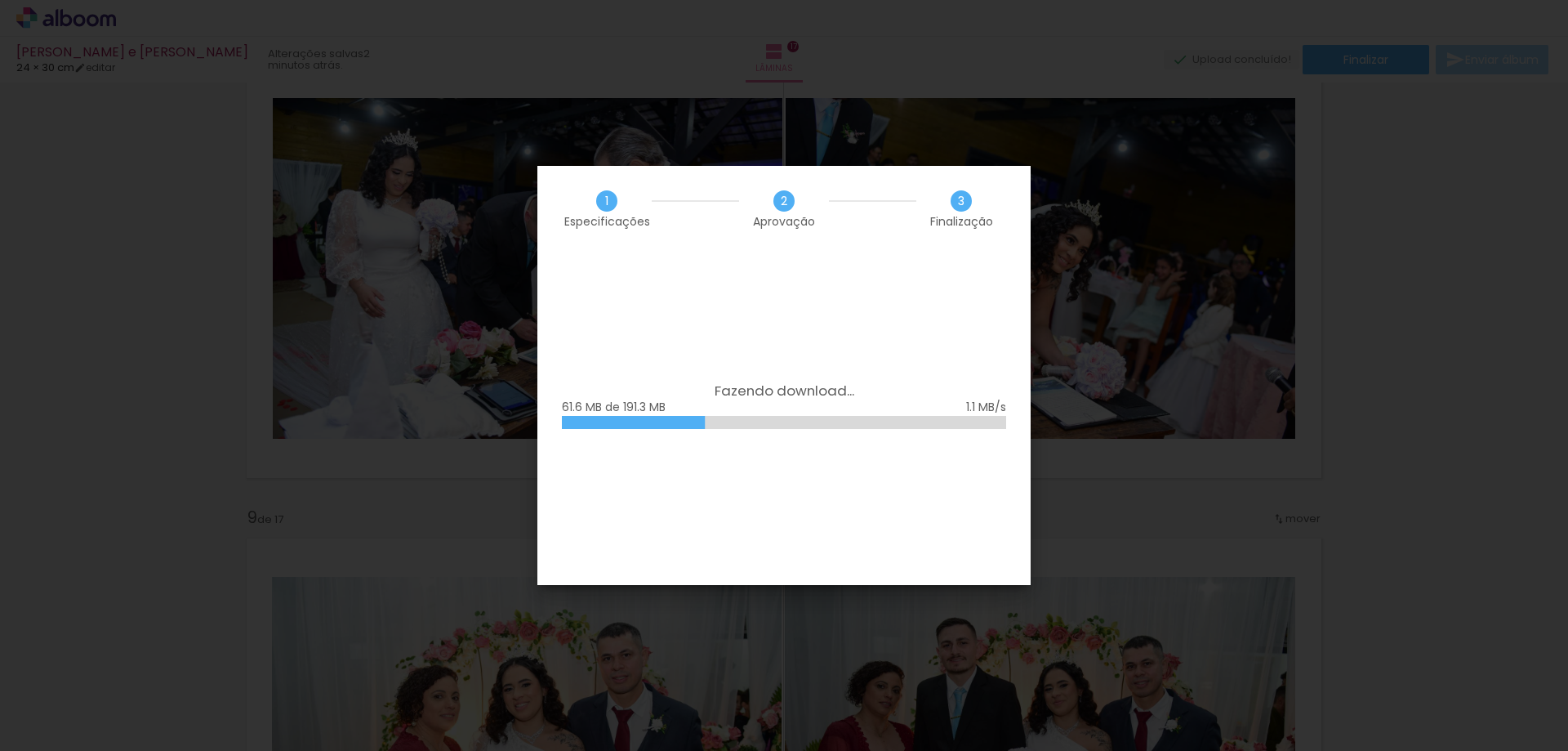
scroll to position [0, 2596]
